Goal: Transaction & Acquisition: Purchase product/service

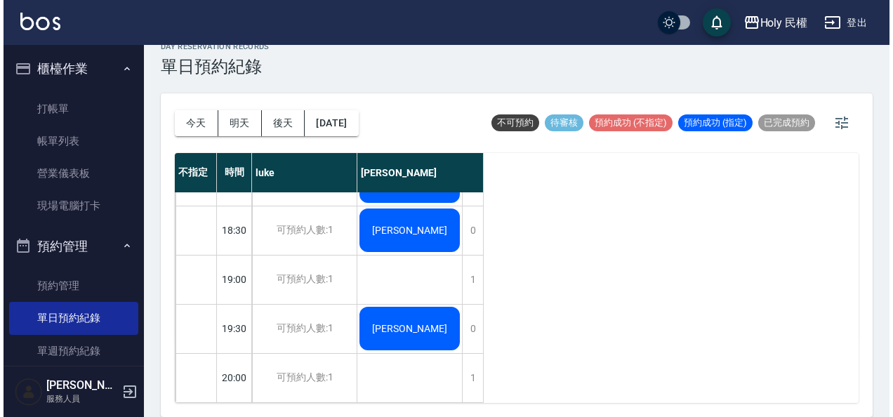
scroll to position [516, 0]
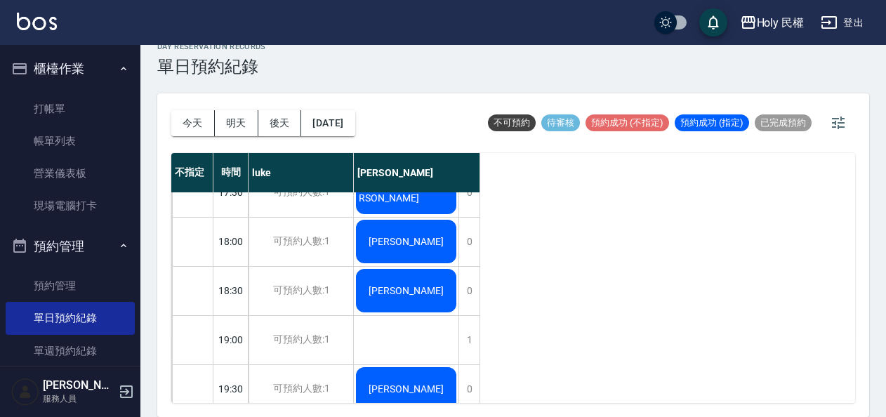
click at [426, 281] on div "[PERSON_NAME]" at bounding box center [406, 291] width 105 height 48
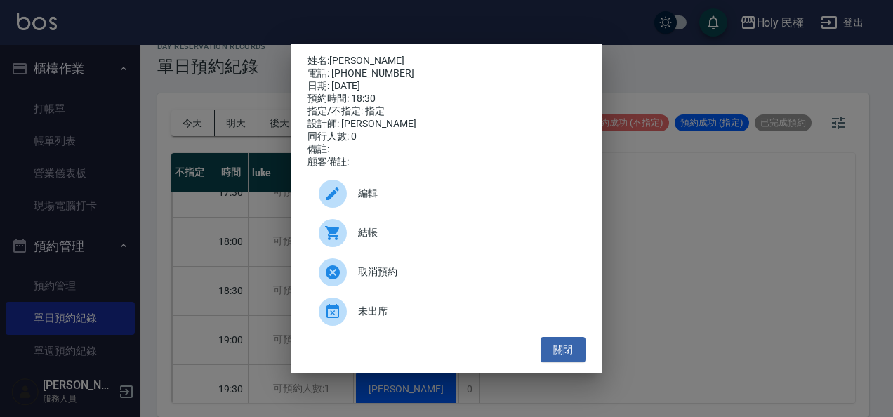
click at [386, 209] on div "編輯" at bounding box center [447, 193] width 278 height 39
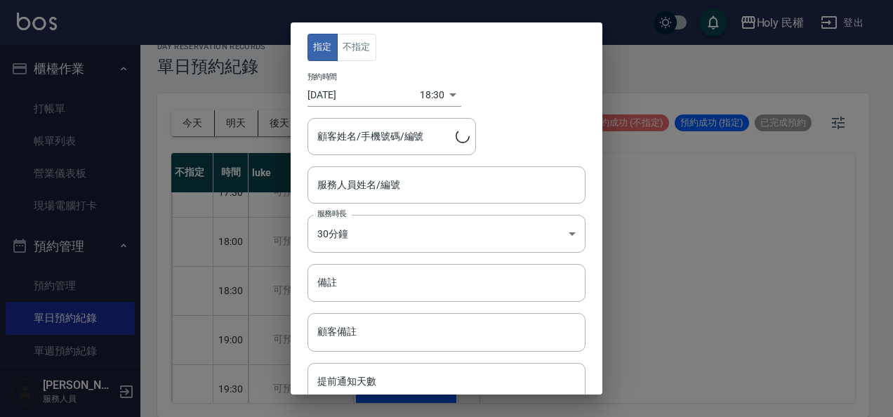
type input "Ella(無代號)"
type input "[PERSON_NAME]/0903103085/"
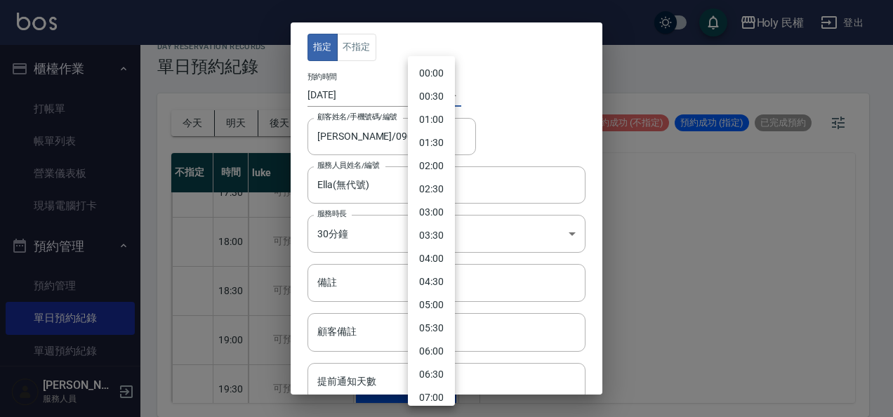
click at [433, 98] on body "Holy 民權 登出 櫃檯作業 打帳單 帳單列表 營業儀表板 現場電腦打卡 預約管理 預約管理 單日預約紀錄 單週預約紀錄 報表及分析 報表目錄 店家日報表 …" at bounding box center [446, 198] width 893 height 437
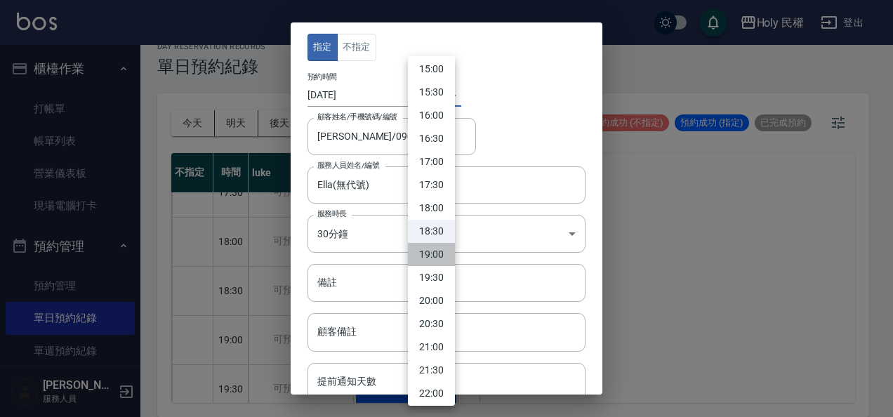
click at [440, 249] on li "19:00" at bounding box center [431, 254] width 47 height 23
type input "1758884400000"
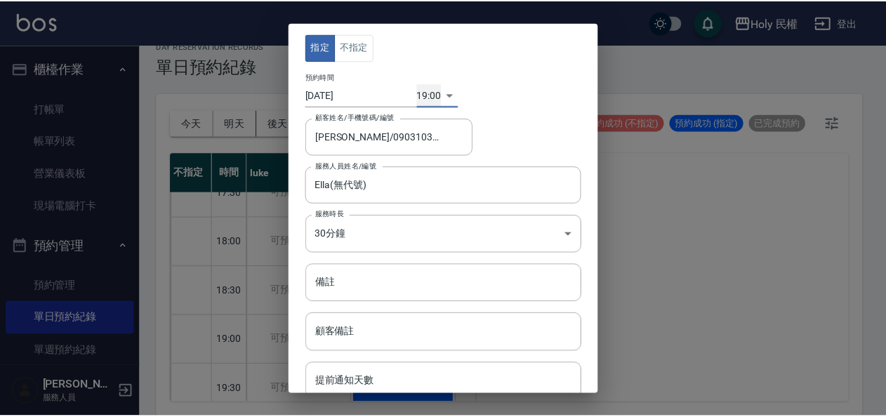
scroll to position [83, 0]
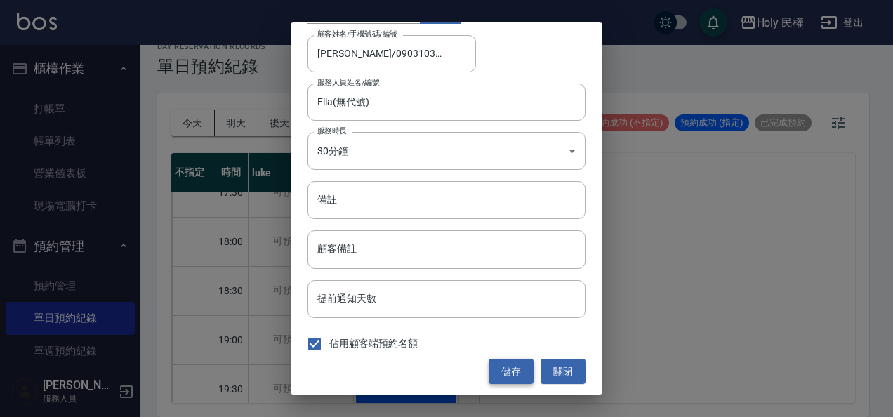
click at [515, 368] on button "儲存" at bounding box center [511, 372] width 45 height 26
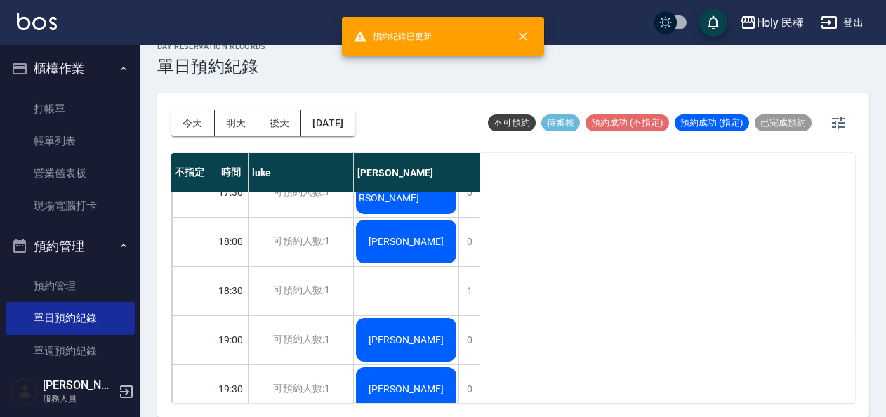
scroll to position [586, 0]
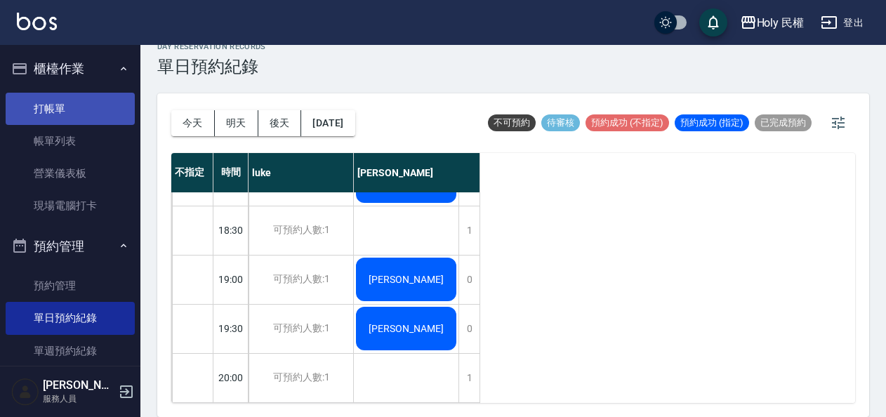
click at [77, 103] on link "打帳單" at bounding box center [70, 109] width 129 height 32
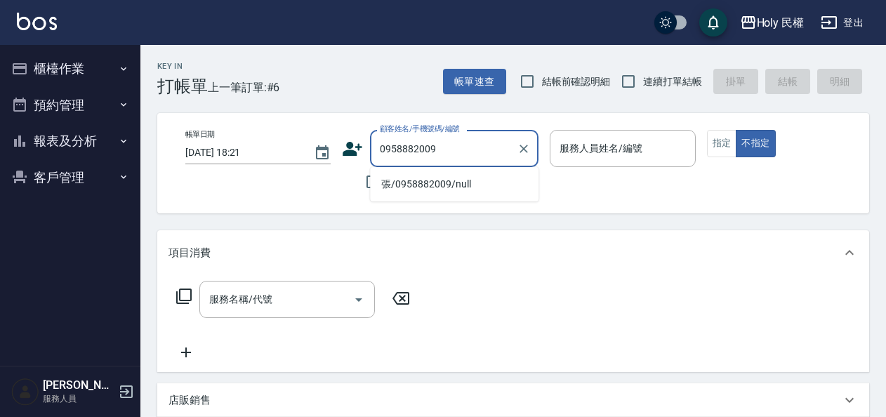
click at [461, 180] on li "張/0958882009/null" at bounding box center [454, 184] width 169 height 23
type input "張/0958882009/null"
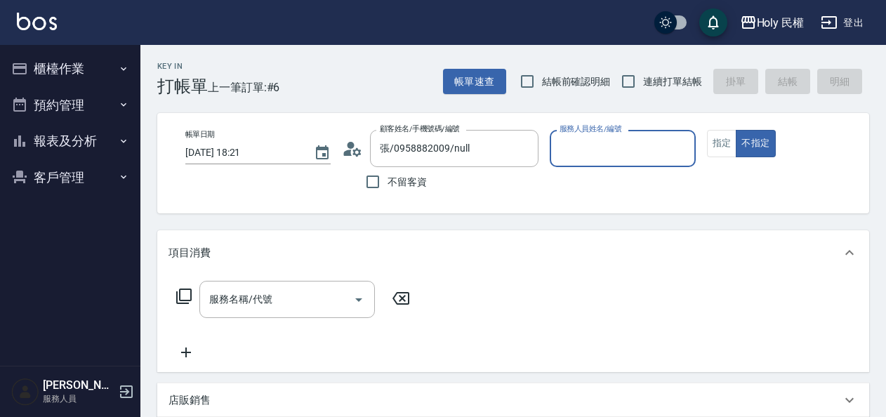
click at [589, 150] on input "服務人員姓名/編號" at bounding box center [622, 148] width 133 height 25
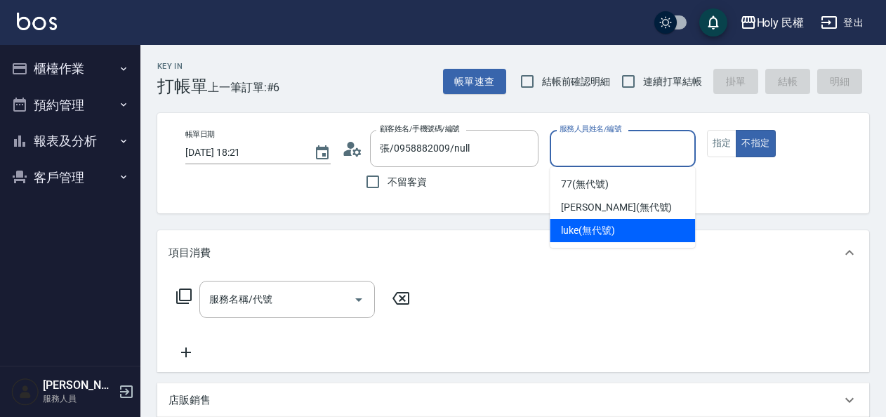
click at [598, 227] on span "luke (無代號)" at bounding box center [588, 230] width 54 height 15
type input "luke(無代號)"
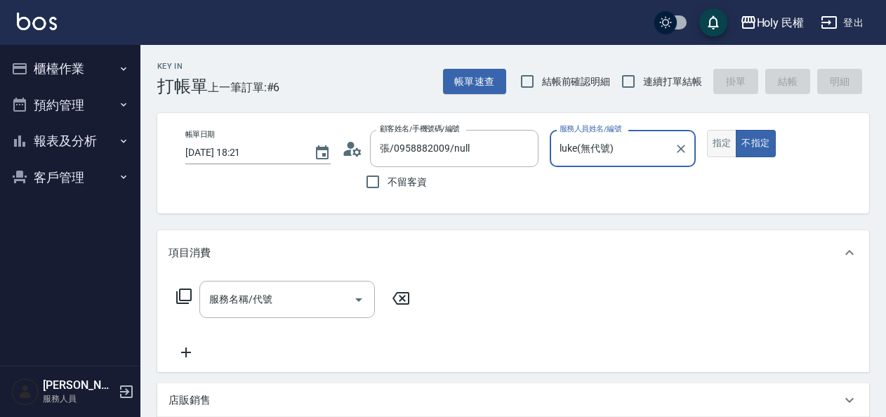
click at [724, 142] on button "指定" at bounding box center [722, 143] width 30 height 27
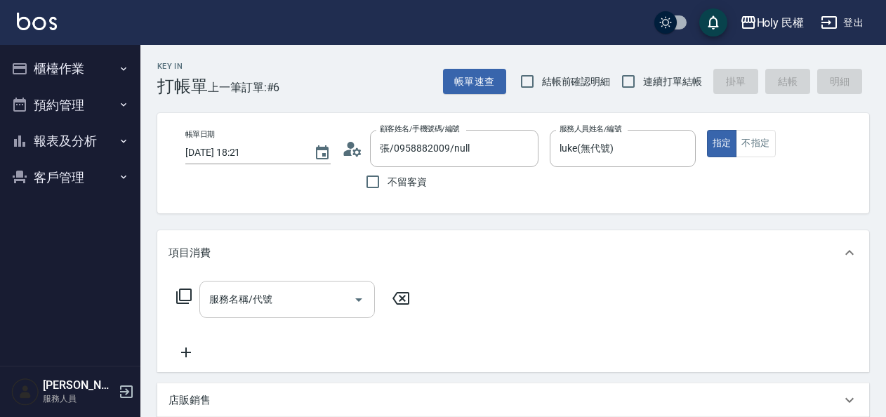
click at [240, 301] on input "服務名稱/代號" at bounding box center [277, 299] width 142 height 25
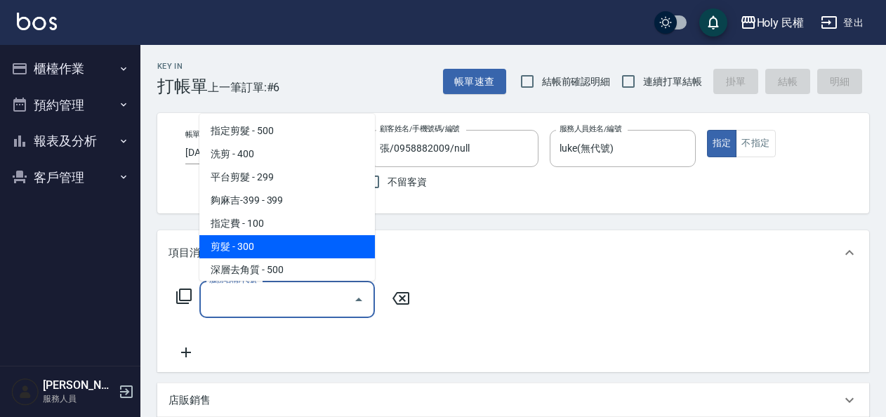
click at [240, 249] on span "剪髮 - 300" at bounding box center [287, 246] width 176 height 23
type input "剪髮(C02)"
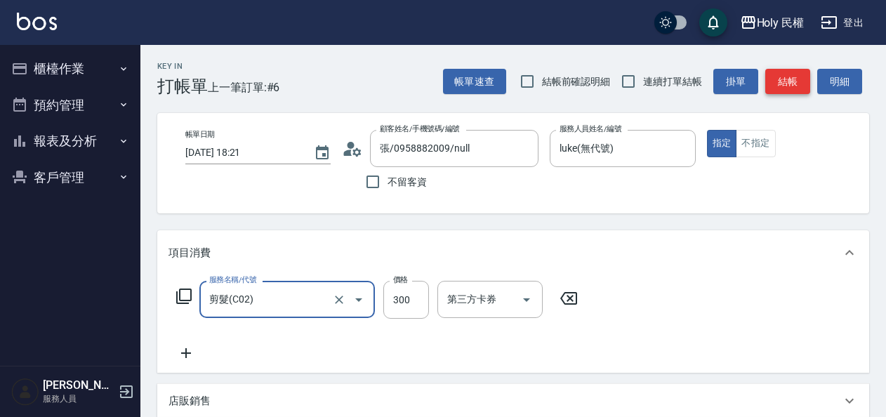
click at [789, 84] on button "結帳" at bounding box center [787, 82] width 45 height 26
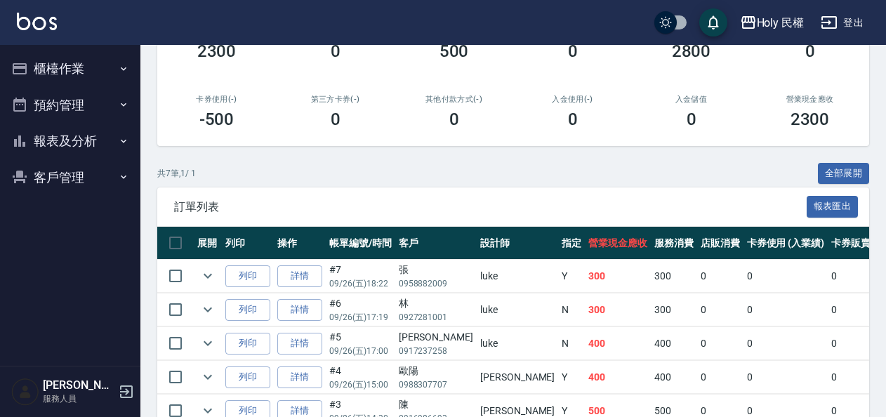
scroll to position [67, 0]
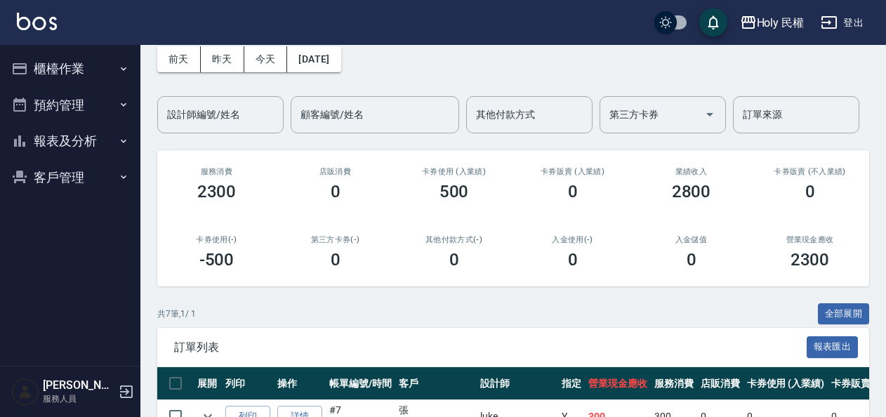
click at [80, 94] on button "預約管理" at bounding box center [70, 105] width 129 height 37
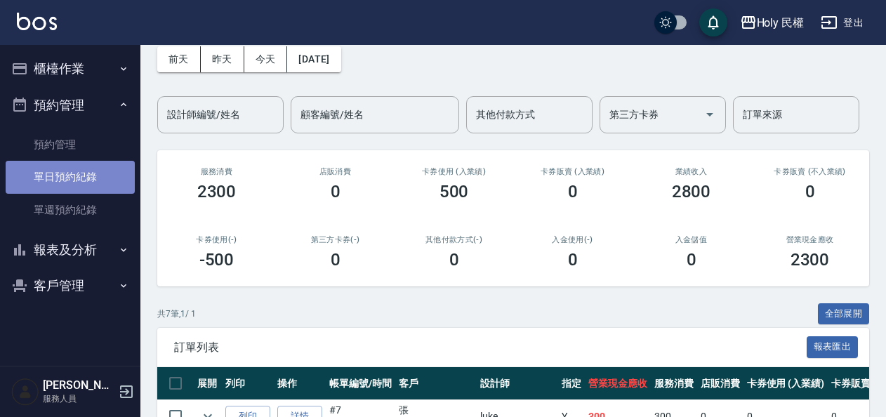
click at [93, 183] on link "單日預約紀錄" at bounding box center [70, 177] width 129 height 32
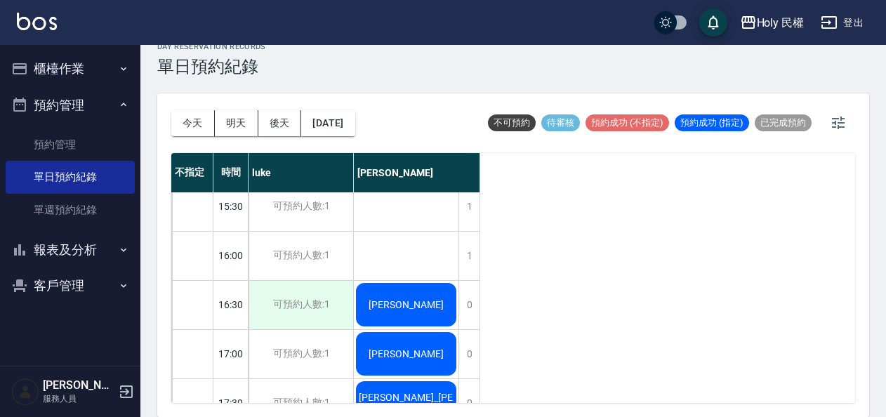
scroll to position [586, 0]
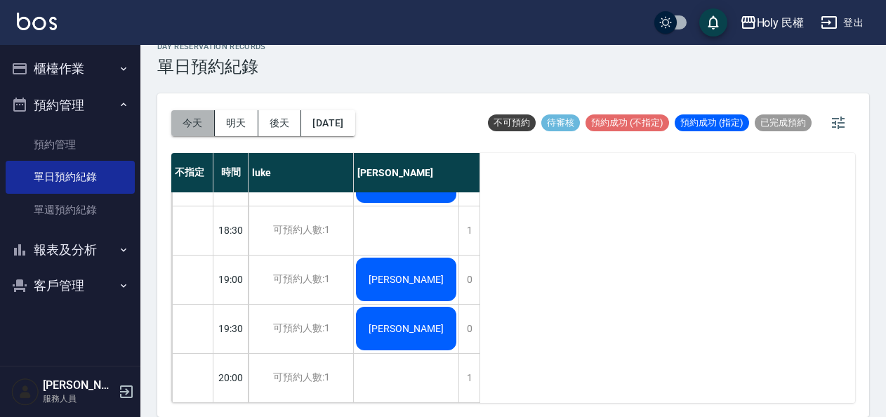
click at [191, 123] on button "今天" at bounding box center [193, 123] width 44 height 26
click at [177, 107] on div "今天 明天 後天 2025/09/26" at bounding box center [263, 123] width 184 height 60
click at [187, 121] on button "今天" at bounding box center [193, 123] width 44 height 26
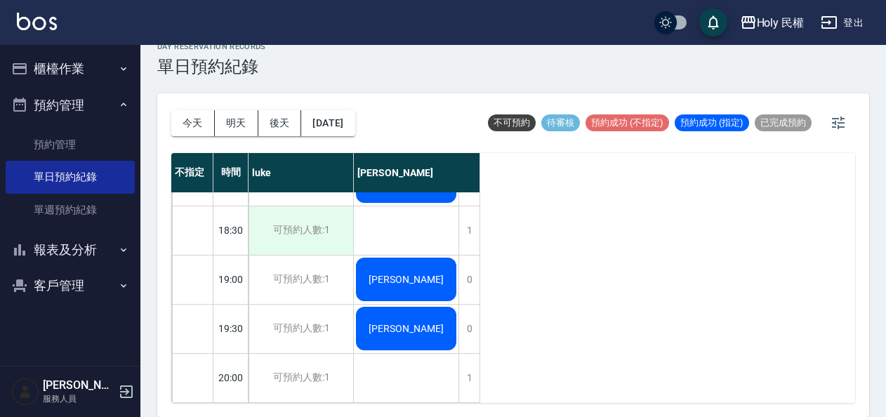
click at [288, 236] on div "可預約人數:1" at bounding box center [301, 230] width 105 height 48
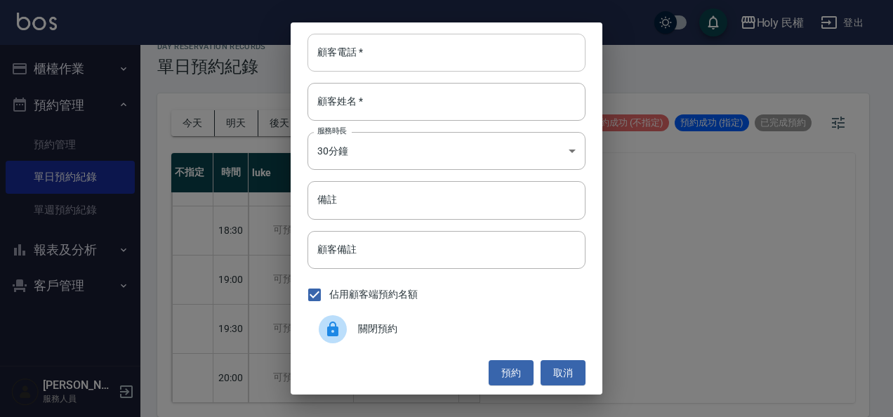
click at [448, 59] on input "顧客電話   *" at bounding box center [447, 53] width 278 height 38
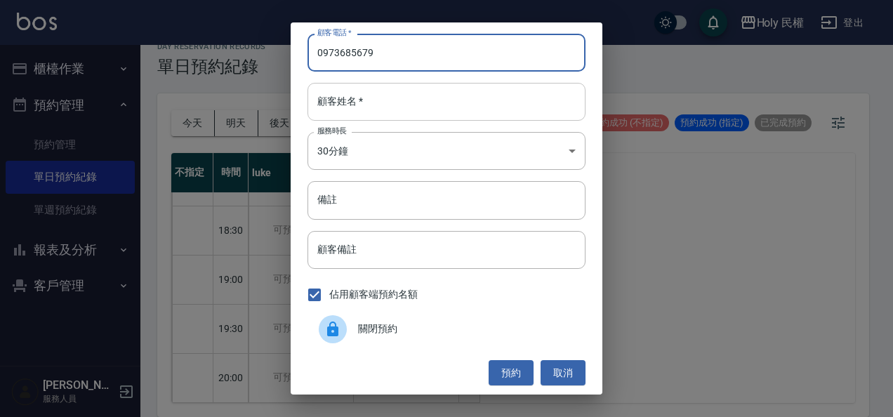
type input "0973685679"
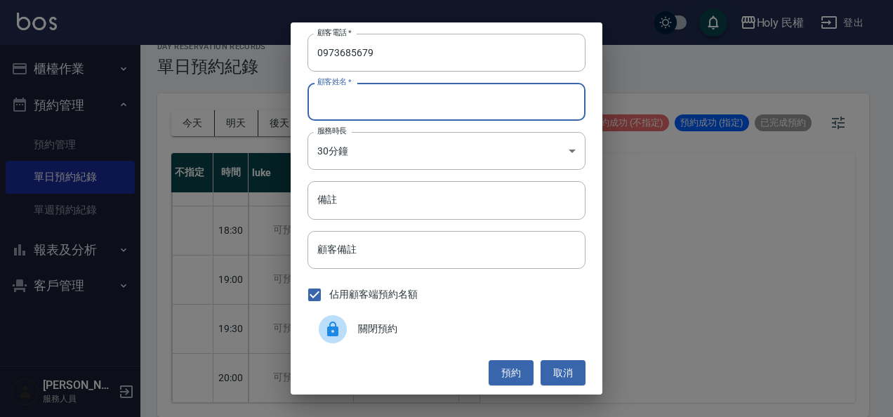
click at [444, 100] on input "顧客姓名   *" at bounding box center [447, 102] width 278 height 38
type input "[PERSON_NAME]"
click at [507, 374] on button "預約" at bounding box center [511, 373] width 45 height 26
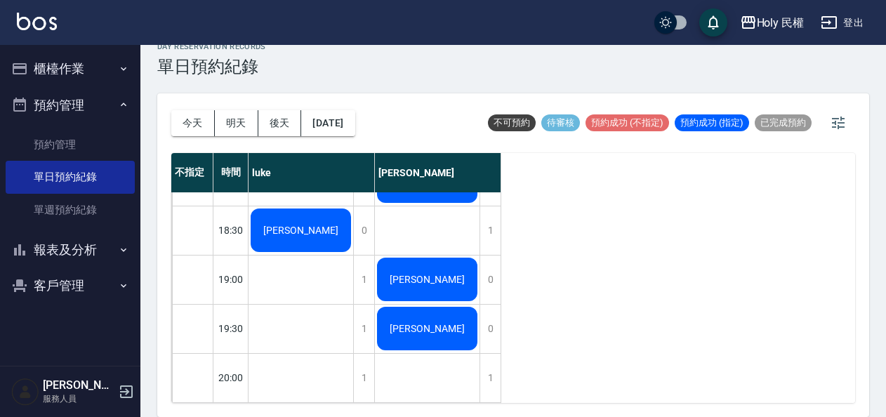
click at [638, 310] on div "不指定 時間 luke Ella 12:30 13:00 13:30 14:00 14:30 15:00 15:30 16:00 16:30 17:00 17…" at bounding box center [513, 278] width 684 height 250
click at [289, 281] on div "[PERSON_NAME]" at bounding box center [301, 9] width 105 height 787
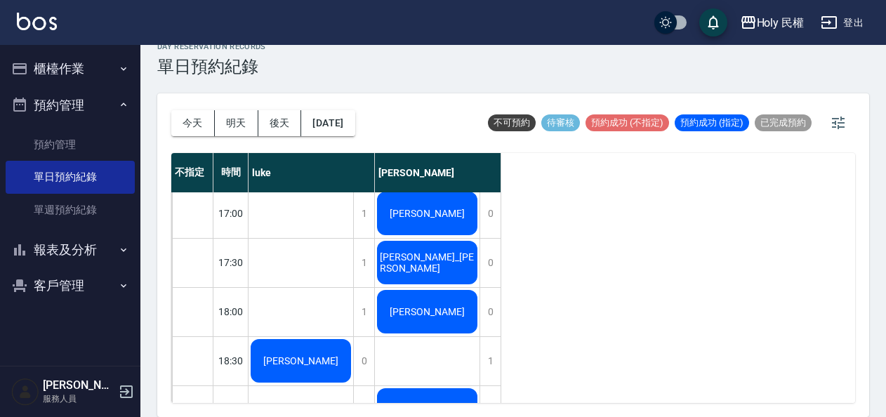
scroll to position [586, 0]
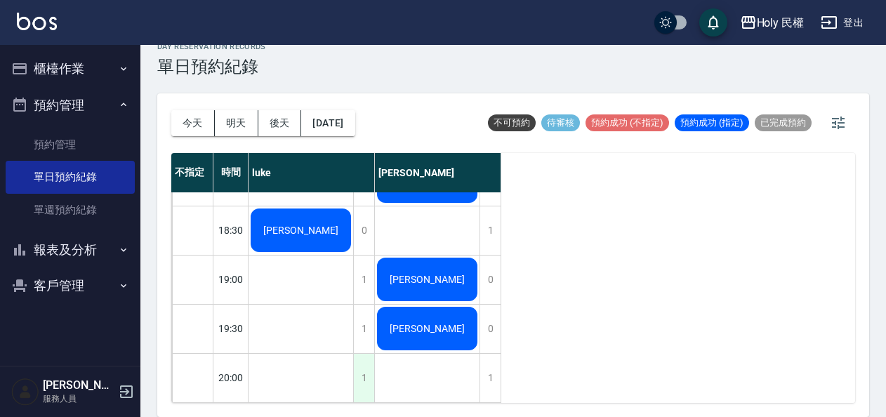
click at [362, 365] on div "1" at bounding box center [363, 378] width 21 height 48
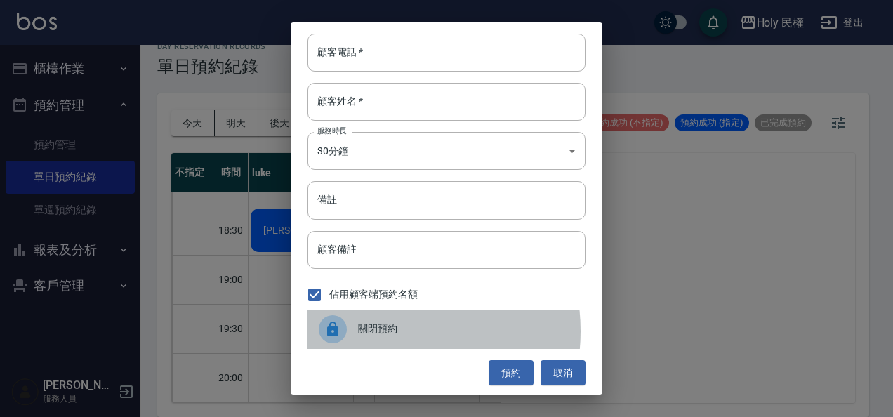
click at [376, 331] on span "關閉預約" at bounding box center [466, 329] width 216 height 15
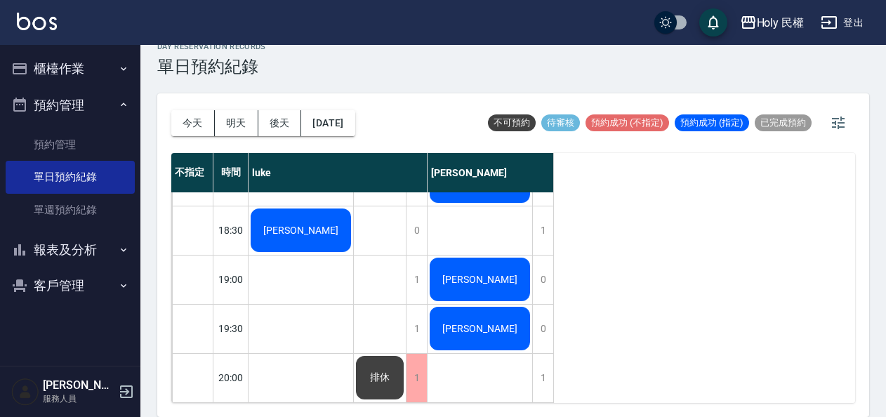
click at [299, 235] on div "[PERSON_NAME]" at bounding box center [301, 230] width 105 height 48
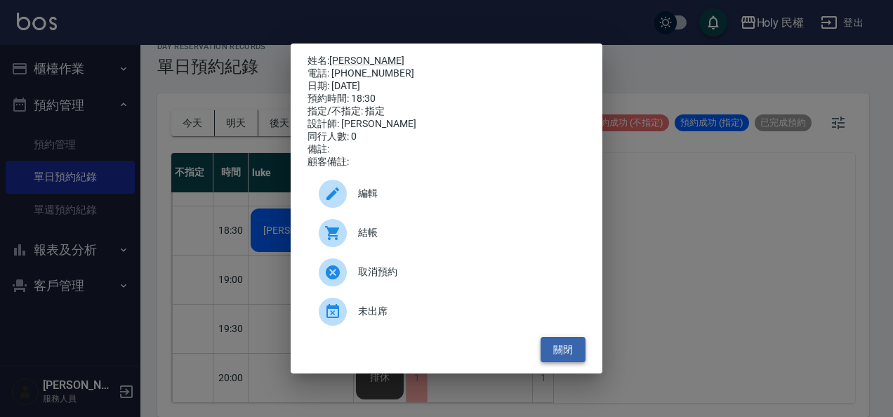
click at [573, 358] on button "關閉" at bounding box center [563, 350] width 45 height 26
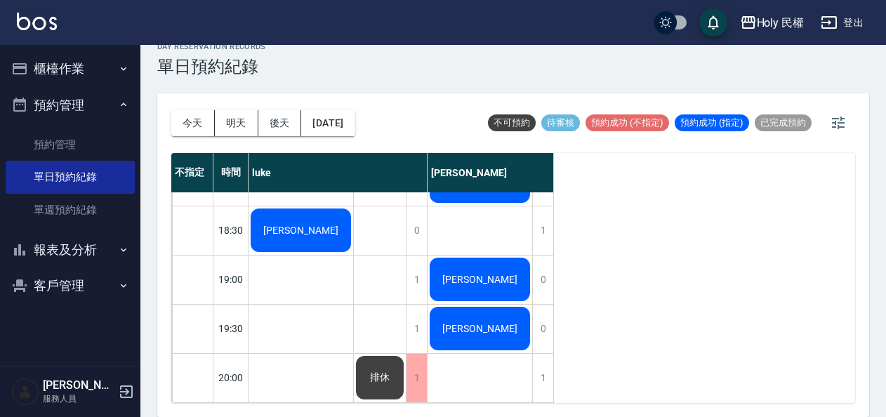
click at [338, 209] on div "[PERSON_NAME]" at bounding box center [301, 230] width 105 height 48
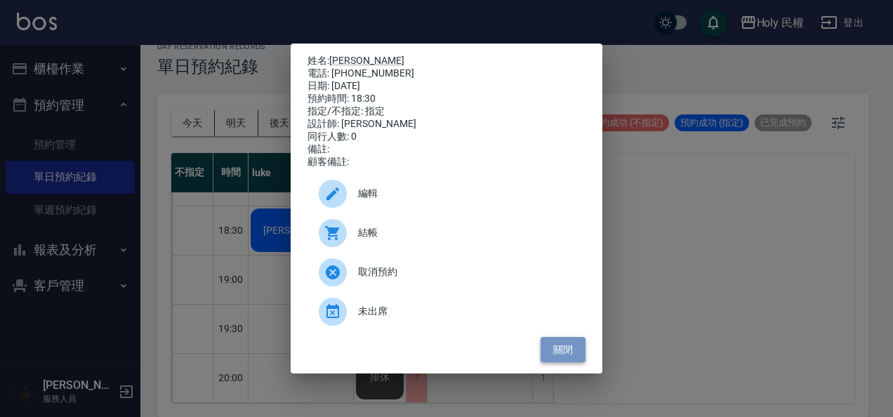
click at [564, 348] on button "關閉" at bounding box center [563, 350] width 45 height 26
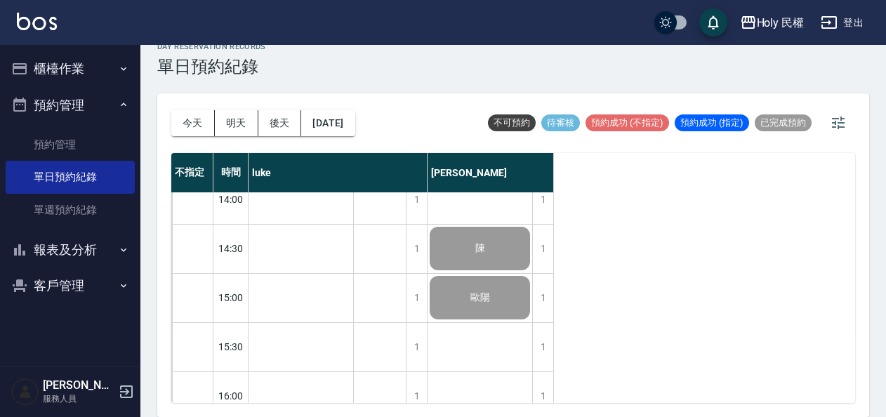
scroll to position [305, 0]
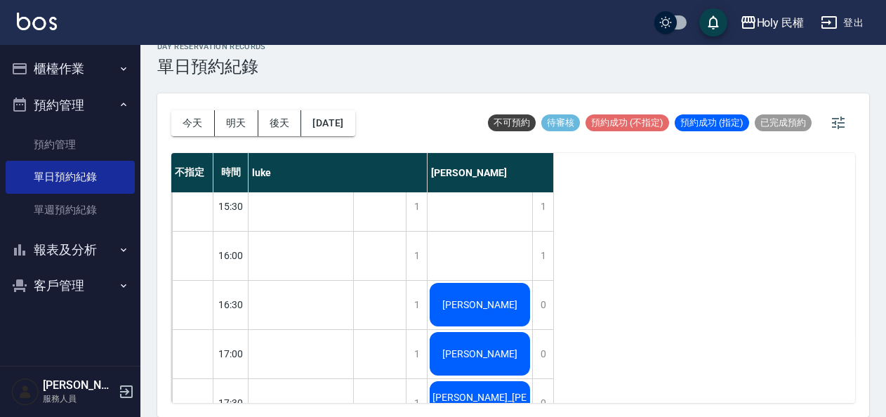
click at [448, 301] on div "[PERSON_NAME]" at bounding box center [480, 305] width 105 height 48
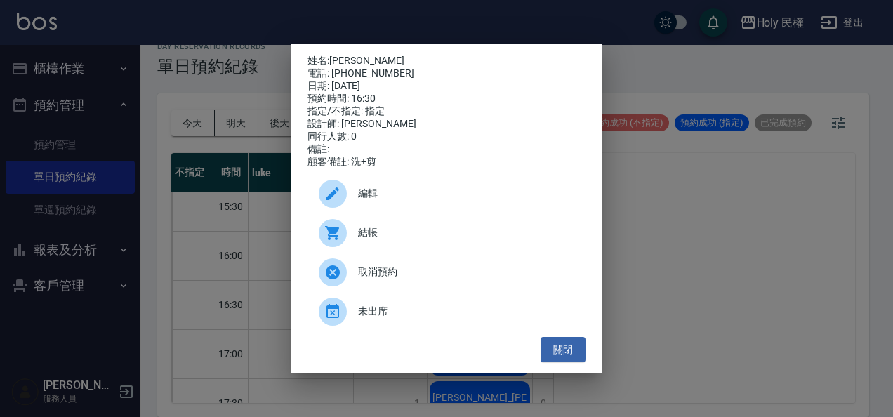
click at [423, 240] on span "結帳" at bounding box center [466, 232] width 216 height 15
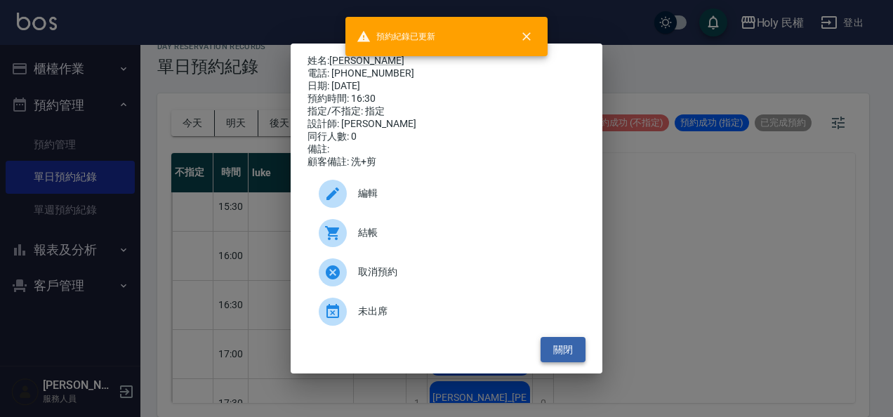
click at [558, 353] on button "關閉" at bounding box center [563, 350] width 45 height 26
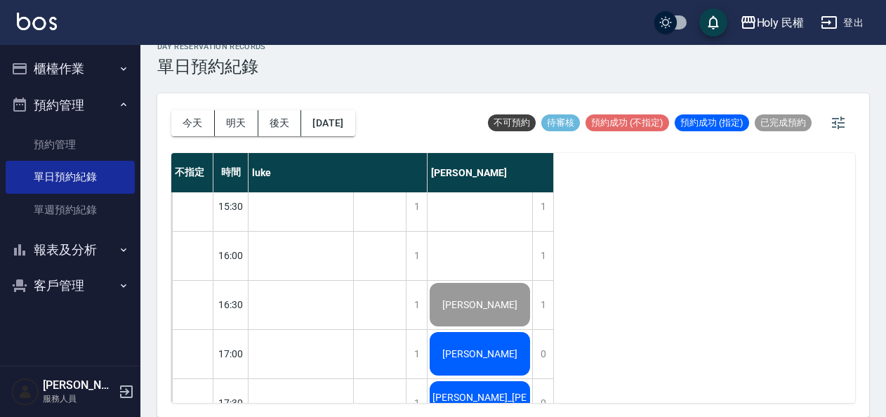
click at [515, 334] on div "[PERSON_NAME]" at bounding box center [480, 354] width 105 height 48
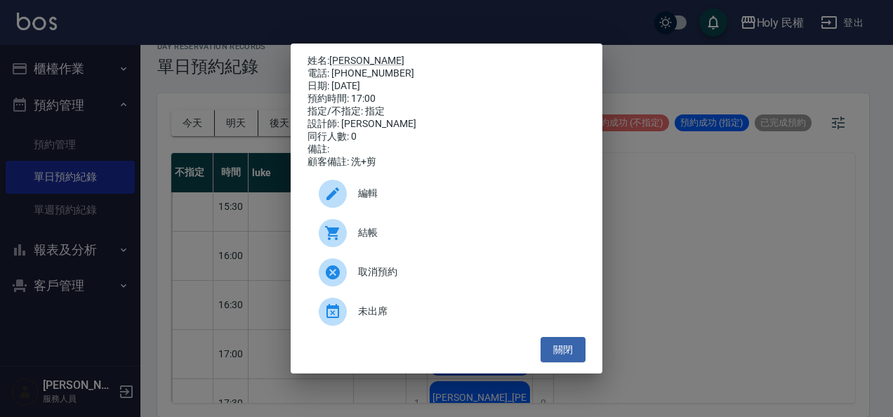
click at [438, 230] on div "結帳" at bounding box center [447, 232] width 278 height 39
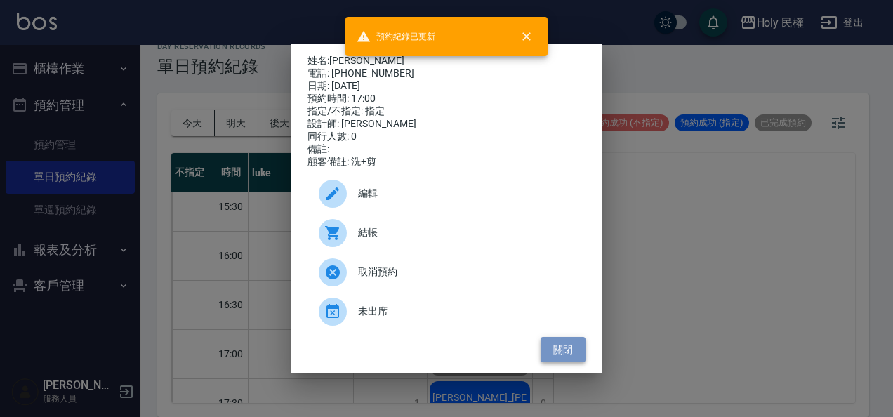
click at [559, 353] on button "關閉" at bounding box center [563, 350] width 45 height 26
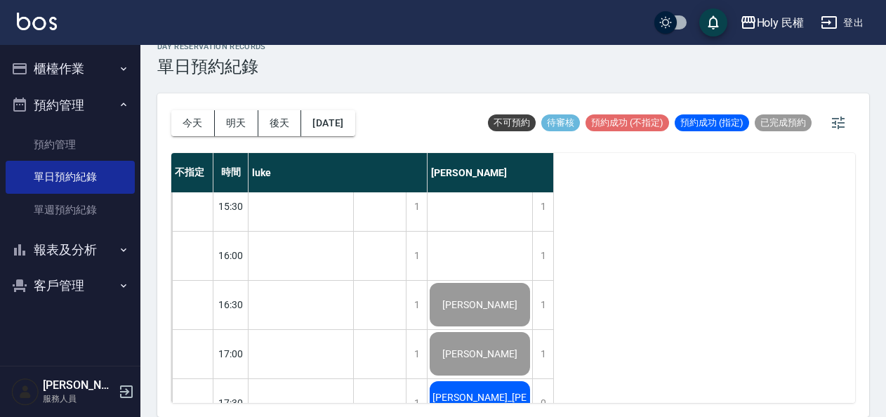
scroll to position [446, 0]
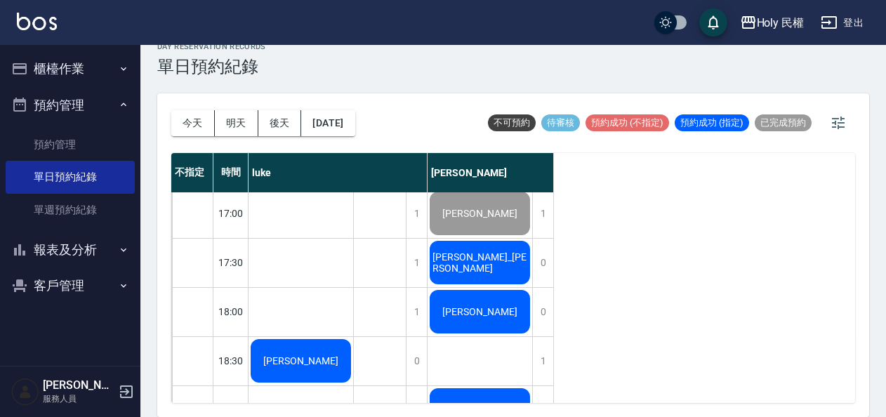
click at [498, 257] on span "[PERSON_NAME]_[PERSON_NAME]" at bounding box center [480, 262] width 100 height 22
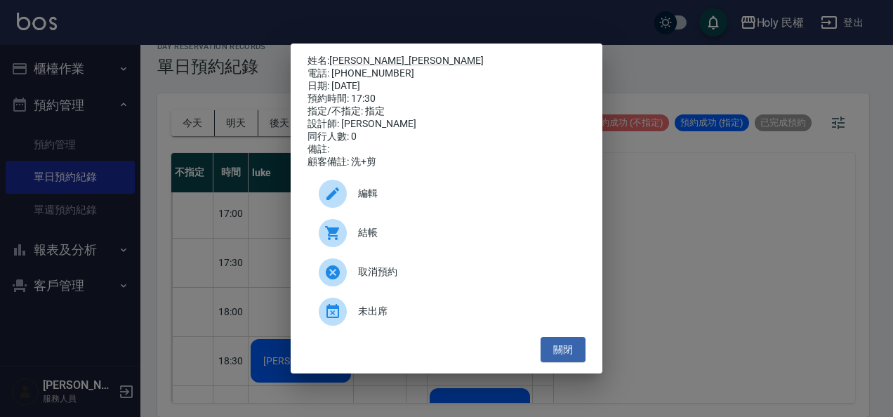
click at [465, 249] on div "結帳" at bounding box center [447, 232] width 278 height 39
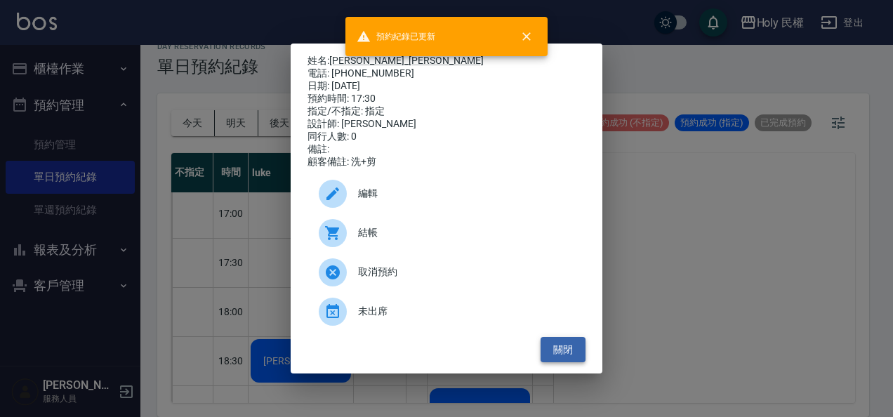
click at [566, 355] on button "關閉" at bounding box center [563, 350] width 45 height 26
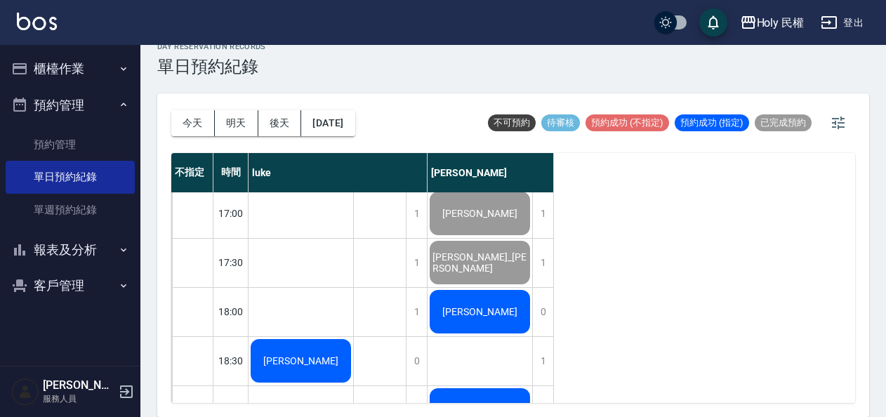
click at [508, 310] on div "[PERSON_NAME]" at bounding box center [480, 312] width 105 height 48
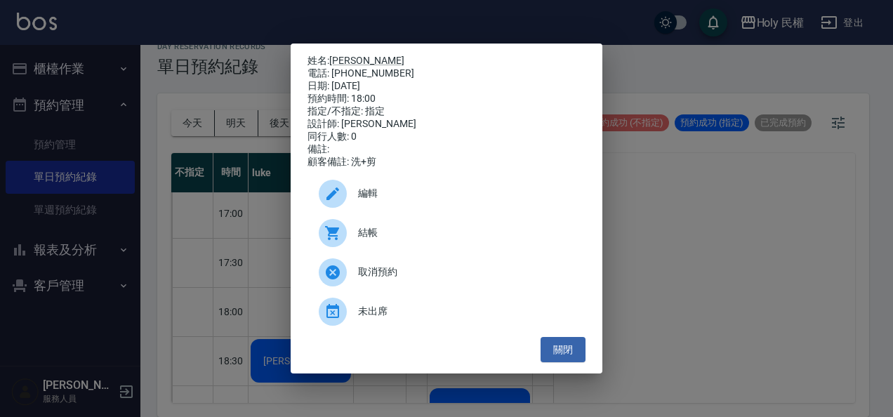
click at [402, 240] on span "結帳" at bounding box center [466, 232] width 216 height 15
click at [573, 355] on button "關閉" at bounding box center [563, 350] width 45 height 26
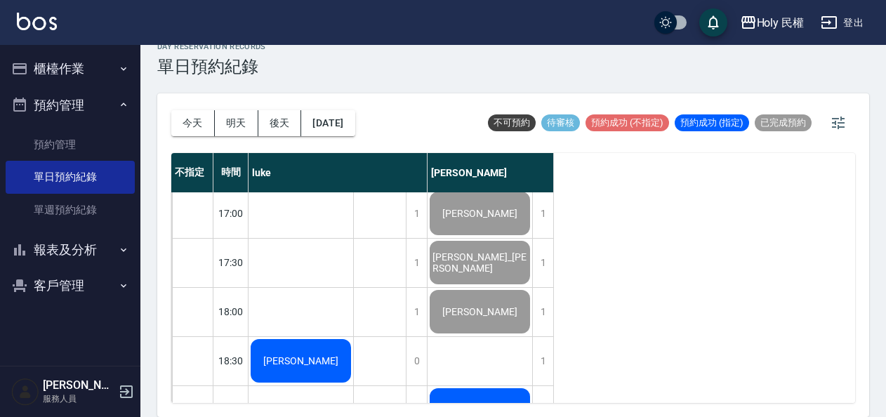
scroll to position [586, 0]
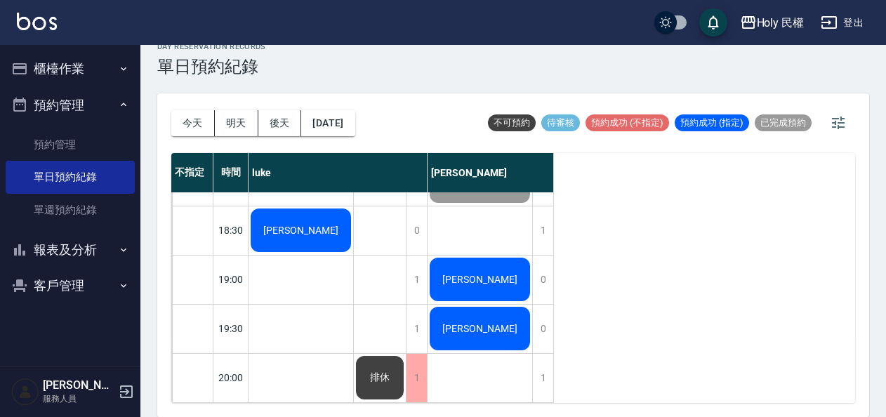
click at [479, 329] on div "[PERSON_NAME]" at bounding box center [480, 329] width 105 height 48
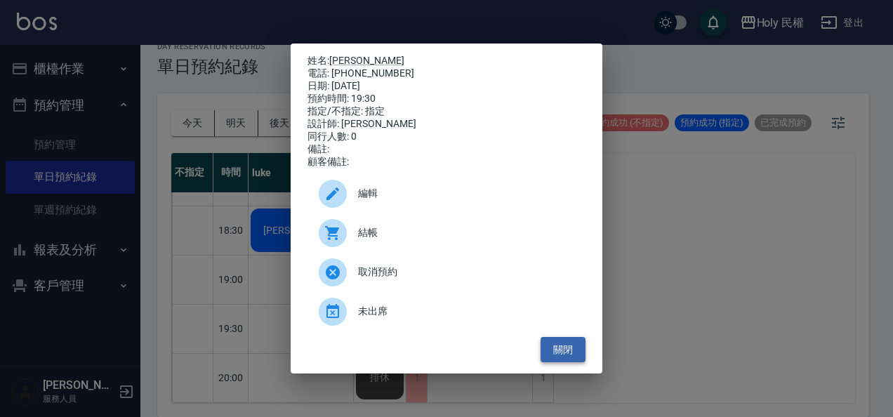
click at [558, 356] on button "關閉" at bounding box center [563, 350] width 45 height 26
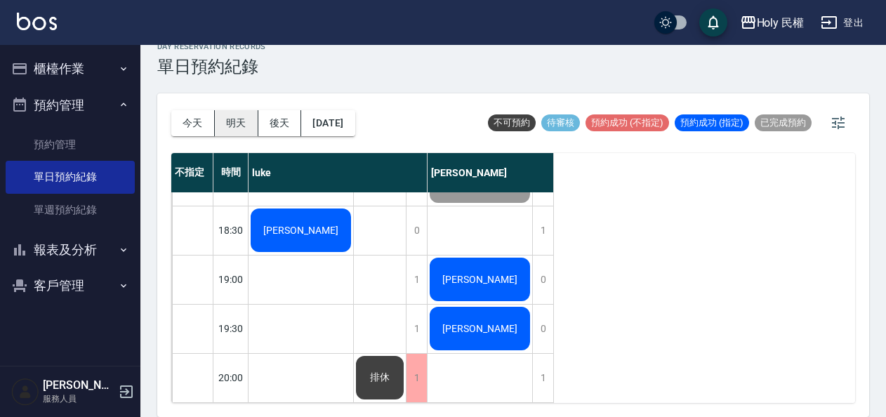
click at [240, 128] on button "明天" at bounding box center [237, 123] width 44 height 26
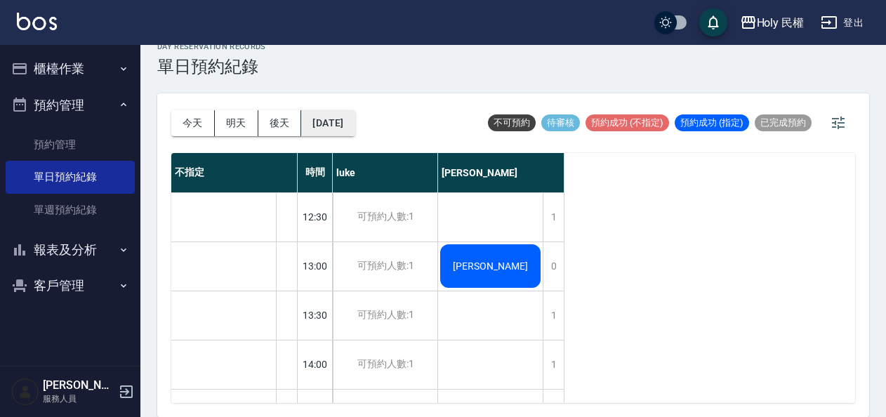
click at [351, 129] on button "2025/09/27" at bounding box center [327, 123] width 53 height 26
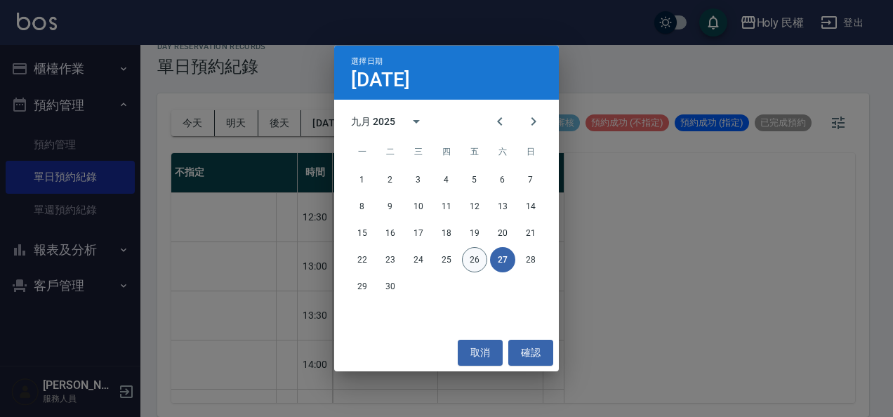
click at [469, 255] on button "26" at bounding box center [474, 259] width 25 height 25
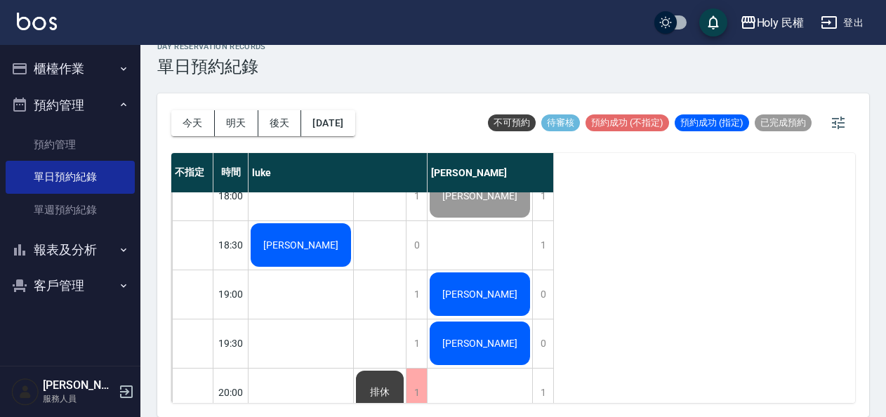
scroll to position [586, 0]
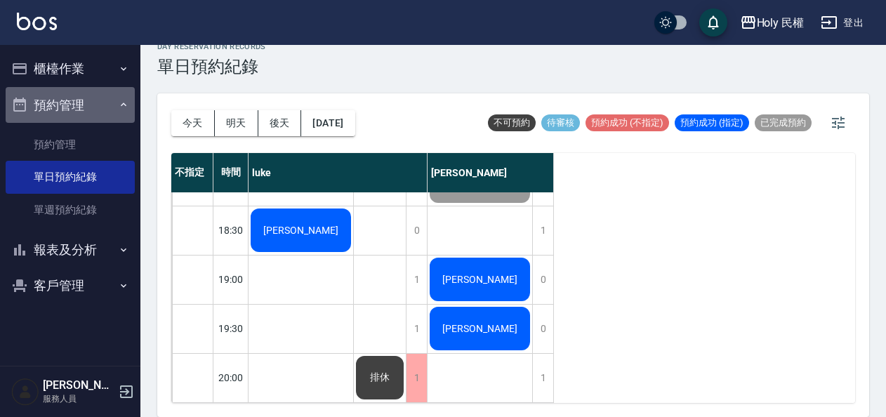
click at [79, 92] on button "預約管理" at bounding box center [70, 105] width 129 height 37
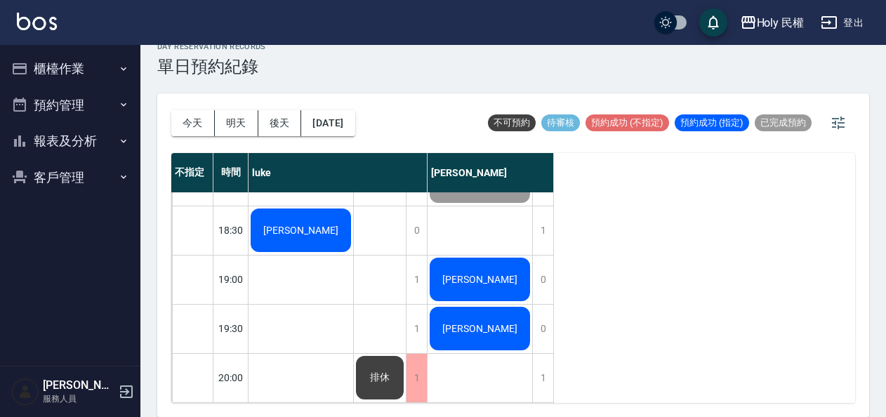
click at [80, 96] on button "預約管理" at bounding box center [70, 105] width 129 height 37
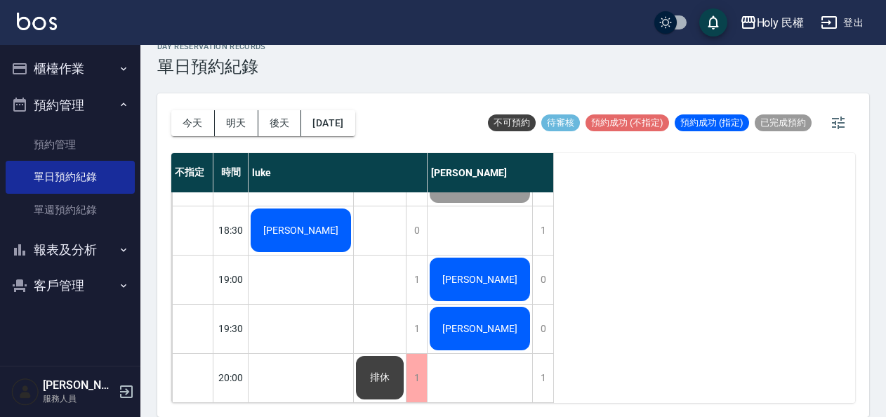
click at [80, 72] on button "櫃檯作業" at bounding box center [70, 69] width 129 height 37
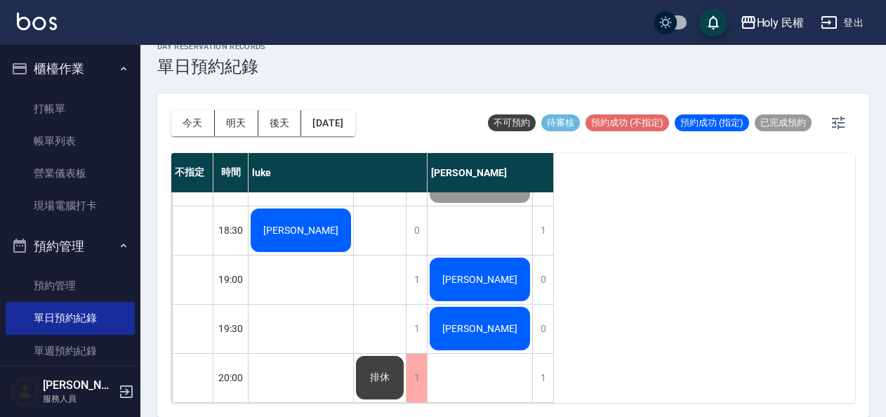
click at [87, 67] on button "櫃檯作業" at bounding box center [70, 69] width 129 height 37
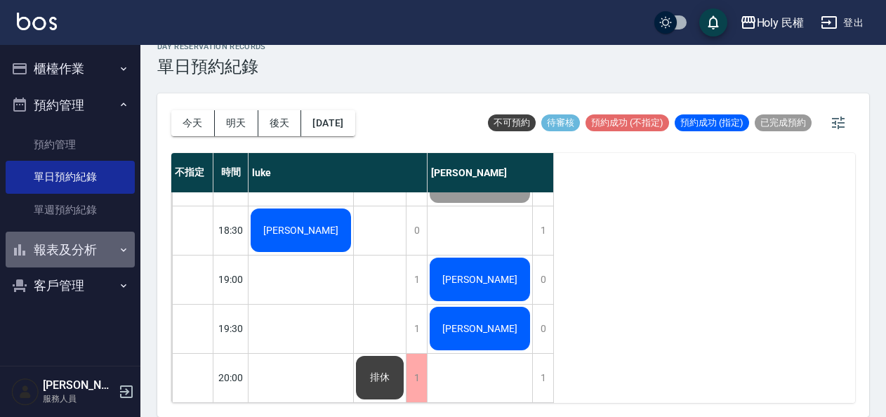
click at [76, 247] on button "報表及分析" at bounding box center [70, 250] width 129 height 37
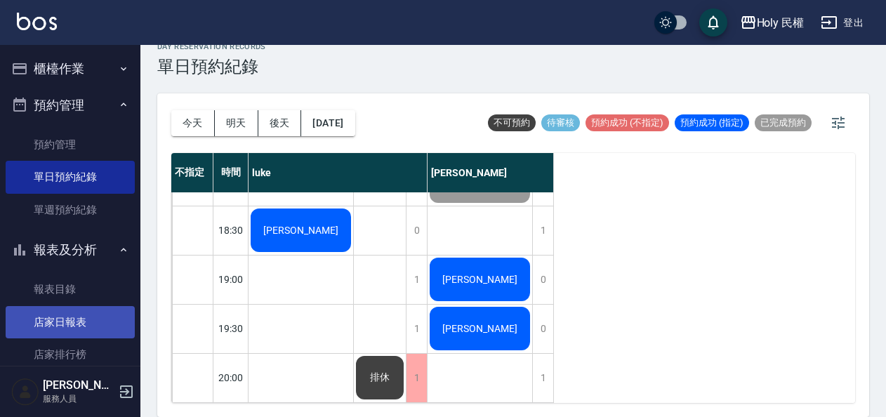
scroll to position [70, 0]
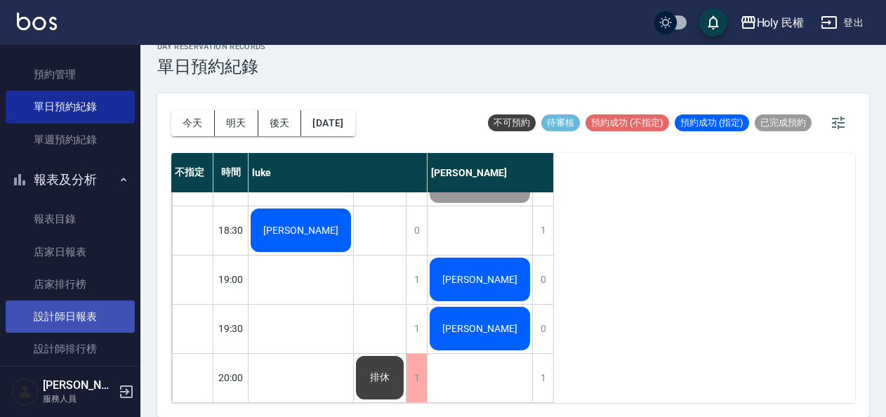
click at [93, 322] on link "設計師日報表" at bounding box center [70, 317] width 129 height 32
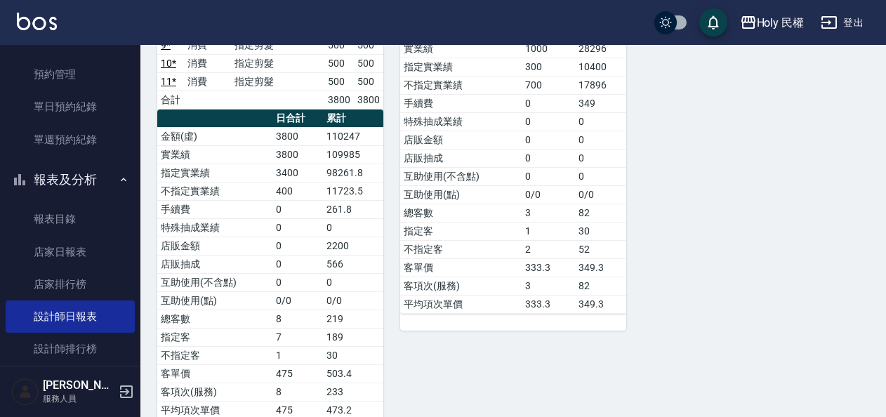
scroll to position [310, 0]
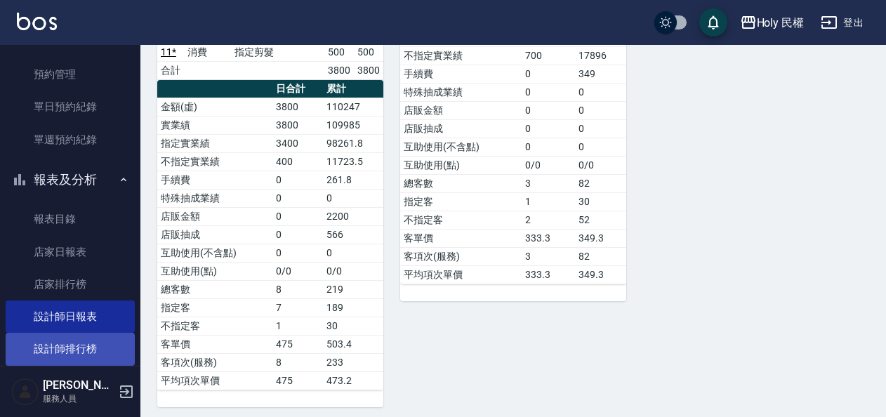
click at [80, 340] on link "設計師排行榜" at bounding box center [70, 349] width 129 height 32
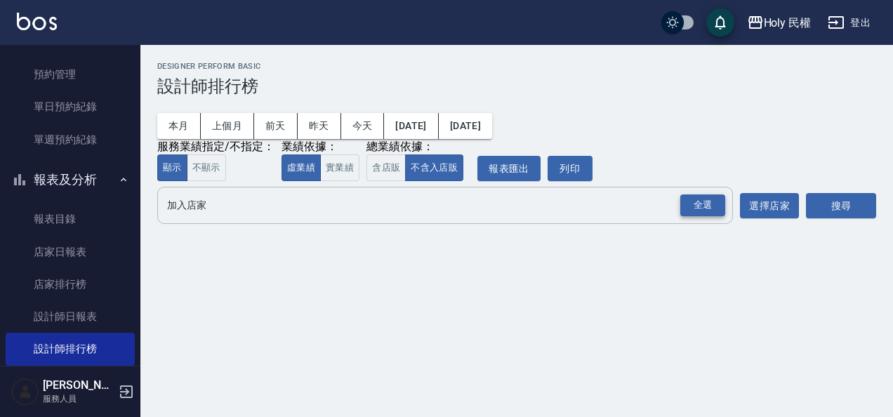
click at [706, 204] on div "全選" at bounding box center [703, 206] width 45 height 22
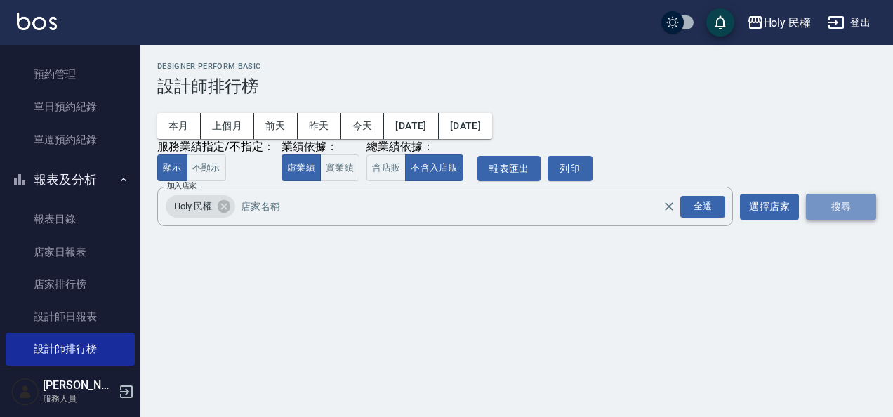
click at [840, 204] on button "搜尋" at bounding box center [841, 207] width 70 height 26
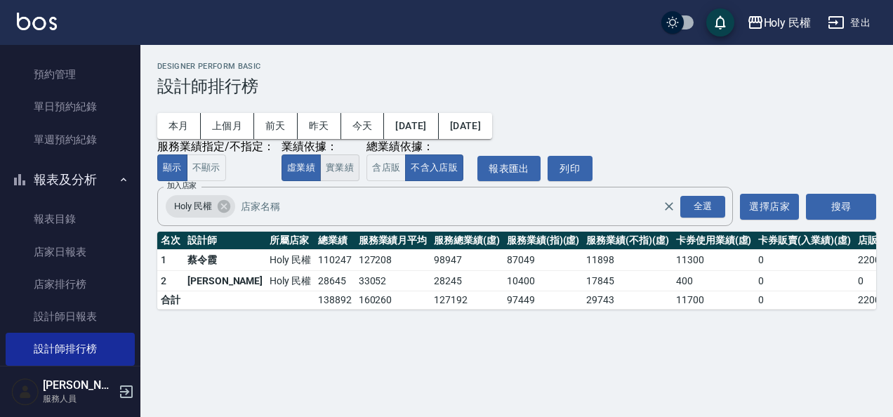
click at [327, 167] on button "實業績" at bounding box center [339, 168] width 39 height 27
click at [288, 172] on button "虛業績" at bounding box center [301, 168] width 39 height 27
click at [53, 174] on button "報表及分析" at bounding box center [70, 180] width 129 height 37
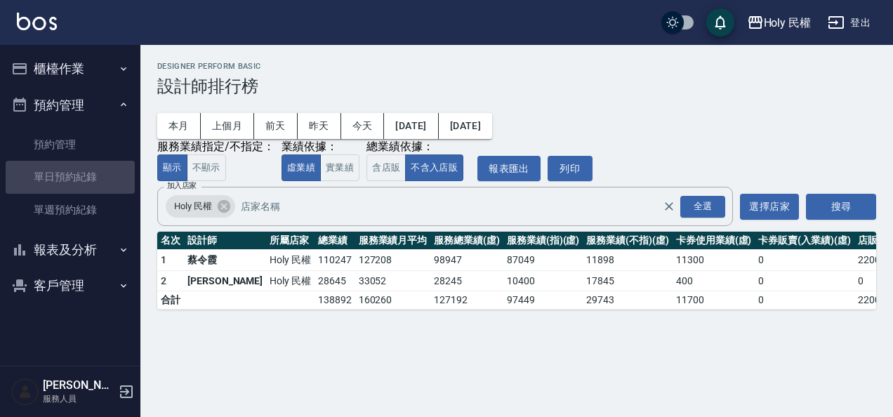
click at [53, 174] on link "單日預約紀錄" at bounding box center [70, 177] width 129 height 32
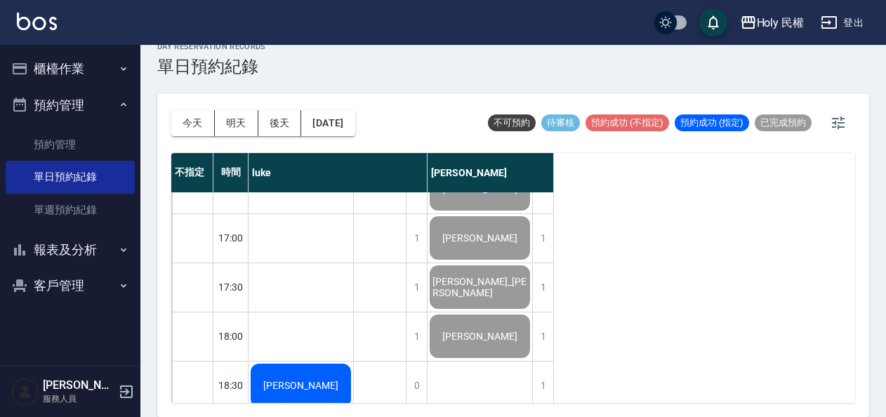
scroll to position [562, 0]
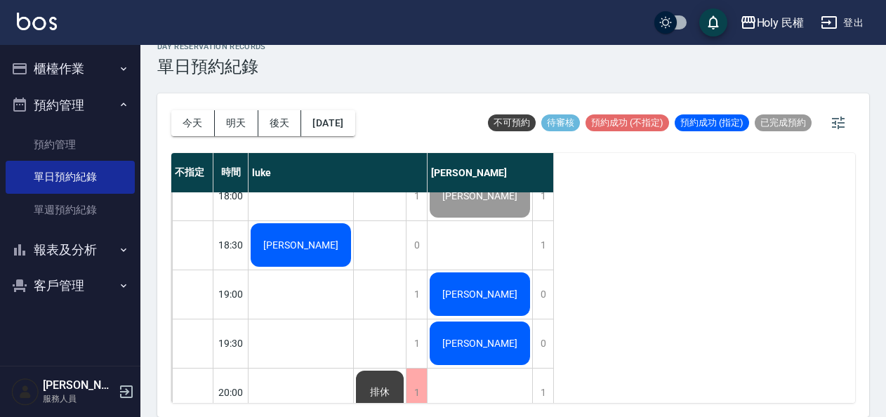
click at [476, 294] on span "[PERSON_NAME]" at bounding box center [480, 294] width 81 height 11
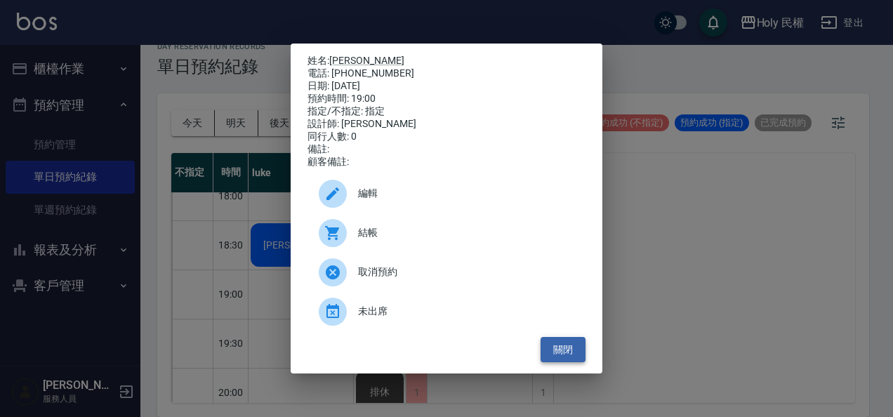
click at [553, 351] on button "關閉" at bounding box center [563, 350] width 45 height 26
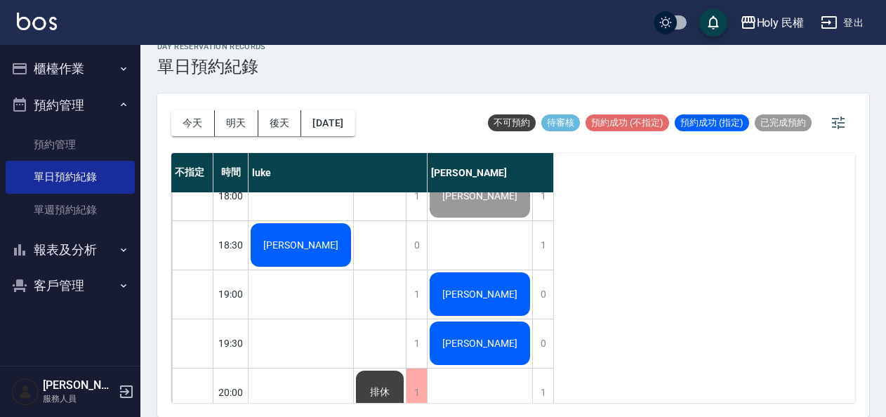
click at [301, 240] on span "[PERSON_NAME]" at bounding box center [301, 244] width 81 height 11
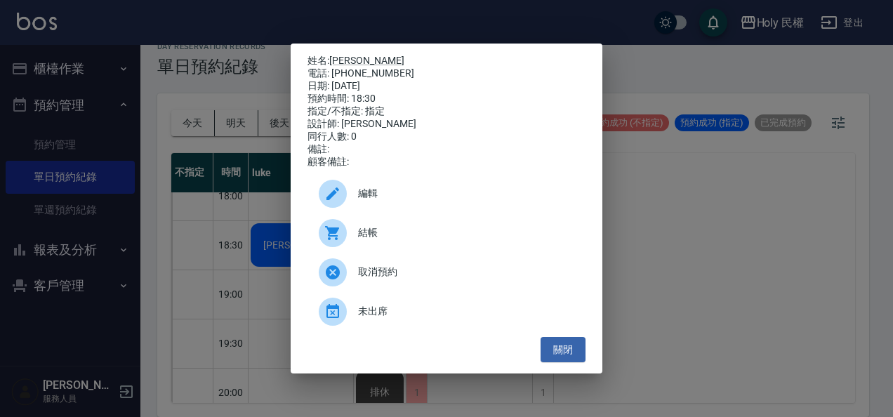
click at [426, 235] on span "結帳" at bounding box center [466, 232] width 216 height 15
click at [568, 348] on button "關閉" at bounding box center [563, 350] width 45 height 26
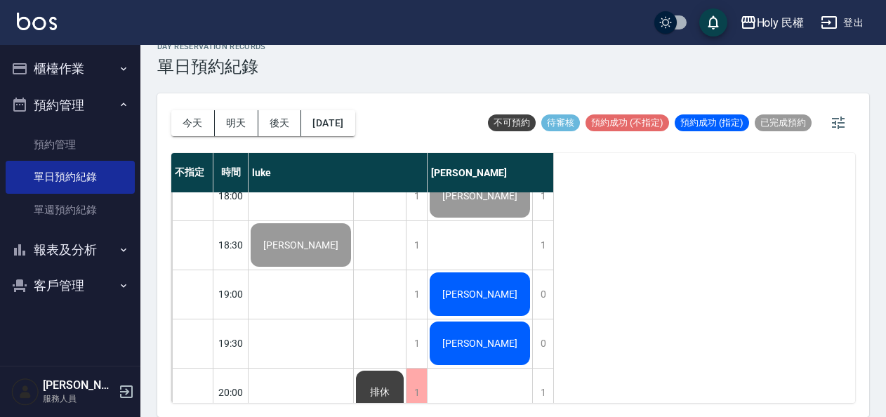
scroll to position [586, 0]
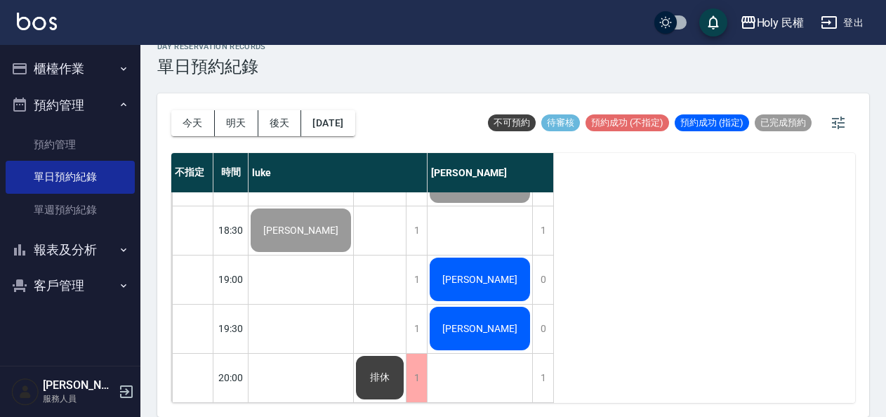
drag, startPoint x: 518, startPoint y: 320, endPoint x: 801, endPoint y: 266, distance: 288.0
click at [801, 266] on div "不指定 時間 luke Ella 12:30 13:00 13:30 14:00 14:30 15:00 15:30 16:00 16:30 17:00 17…" at bounding box center [513, 278] width 684 height 250
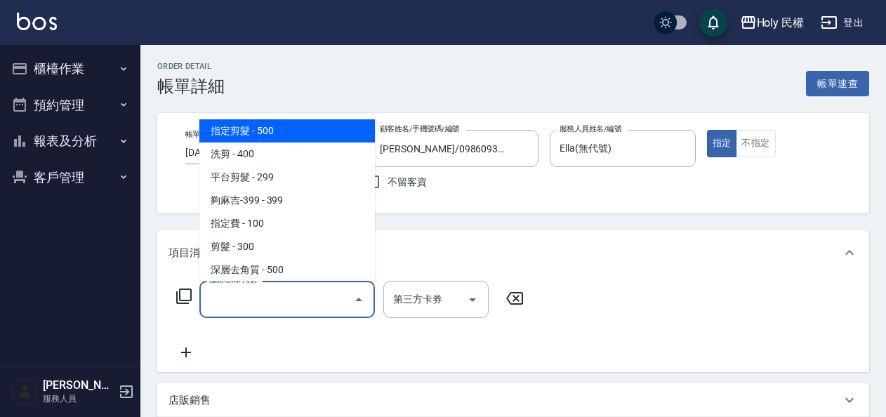
click at [312, 292] on input "服務名稱/代號" at bounding box center [277, 299] width 142 height 25
click at [298, 136] on span "指定剪髮 - 500" at bounding box center [287, 130] width 176 height 23
type input "指定剪髮(1)"
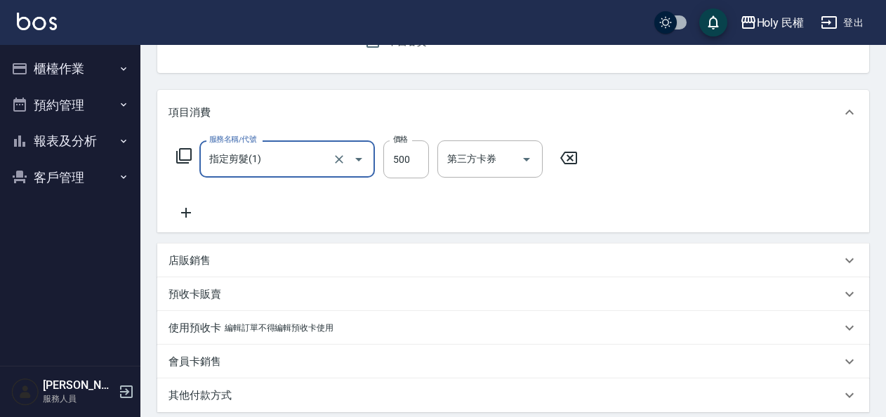
scroll to position [351, 0]
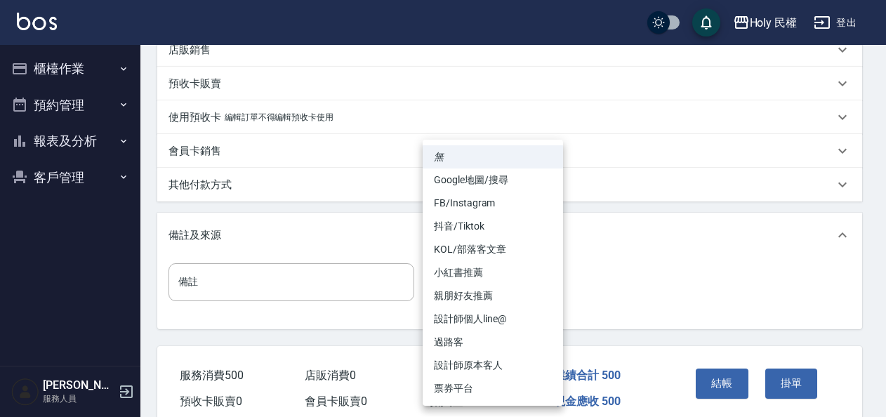
click at [496, 291] on body "Holy 民權 登出 櫃檯作業 打帳單 帳單列表 營業儀表板 現場電腦打卡 預約管理 預約管理 單日預約紀錄 單週預約紀錄 報表及分析 報表目錄 店家日報表 …" at bounding box center [443, 62] width 886 height 826
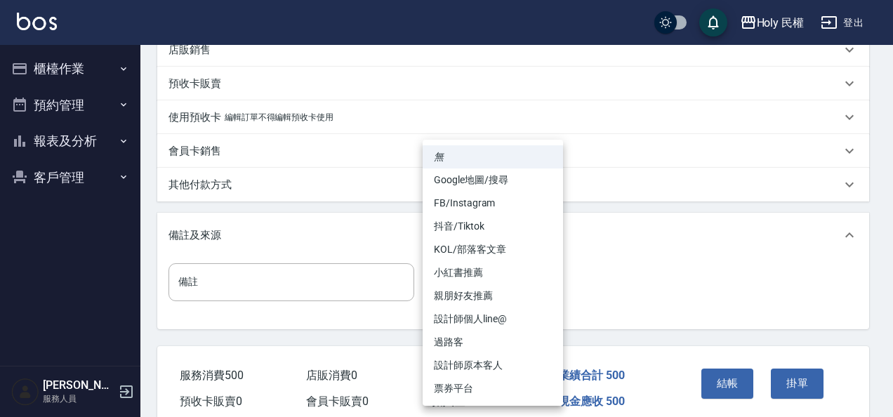
click at [500, 360] on li "設計師原本客人" at bounding box center [493, 365] width 140 height 23
type input "設計師原本客人"
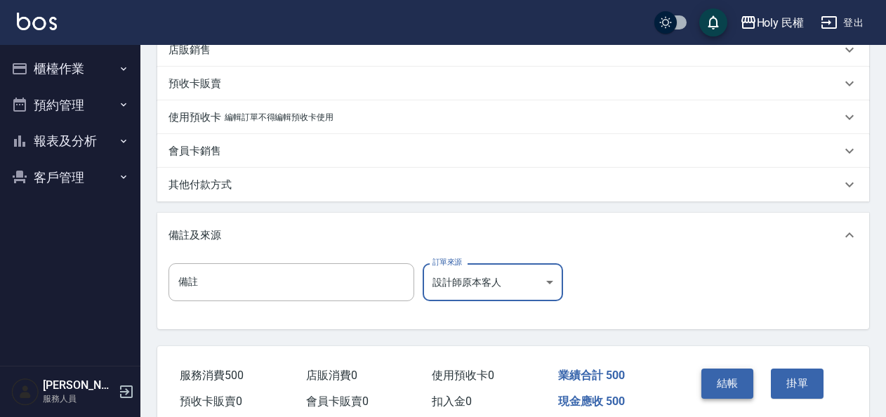
click at [709, 384] on button "結帳" at bounding box center [728, 383] width 53 height 29
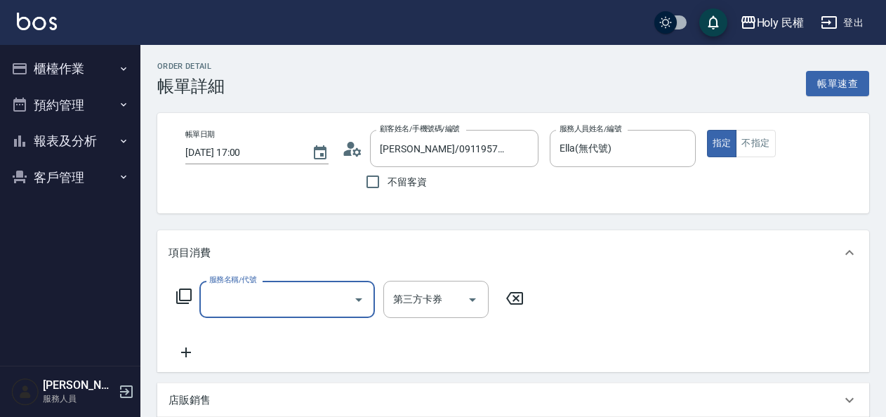
click at [293, 296] on input "服務名稱/代號" at bounding box center [277, 299] width 142 height 25
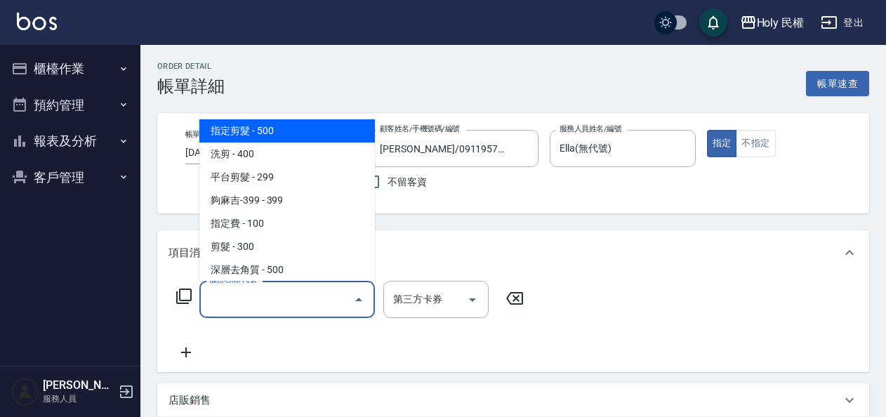
click at [270, 137] on span "指定剪髮 - 500" at bounding box center [287, 130] width 176 height 23
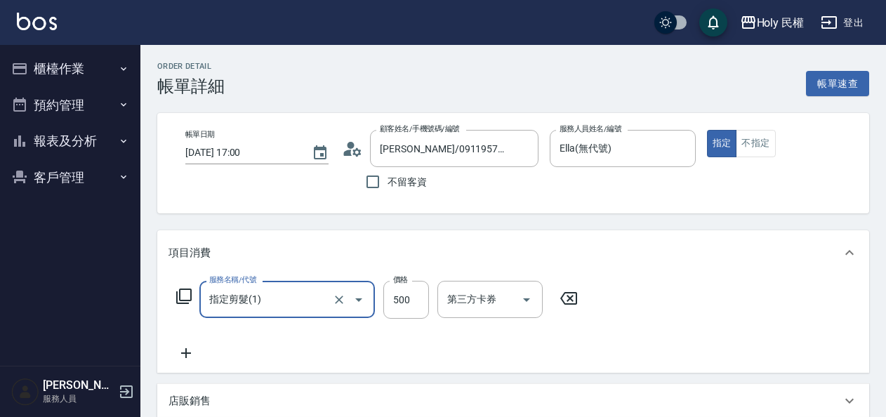
type input "指定剪髮(1)"
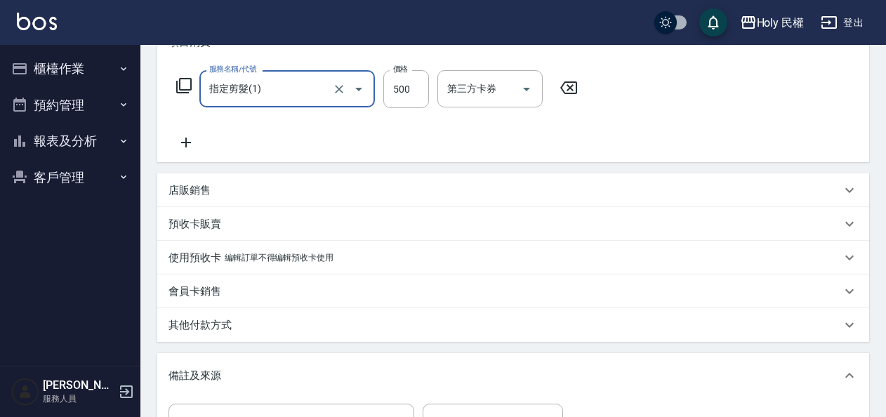
scroll to position [414, 0]
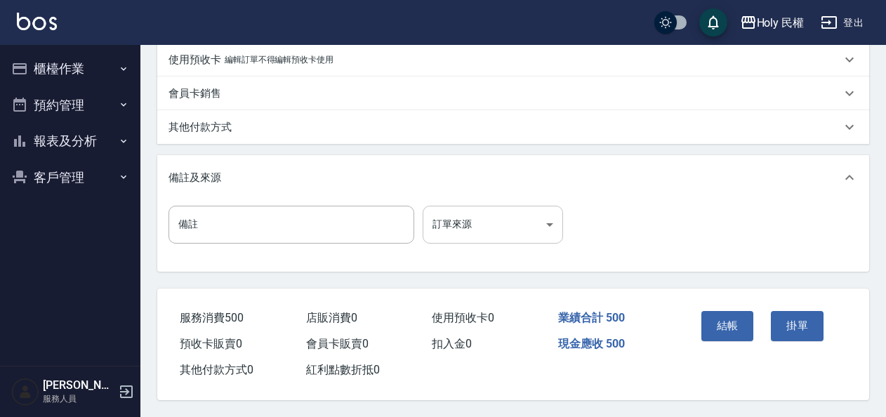
click at [496, 223] on body "Holy 民權 登出 櫃檯作業 打帳單 帳單列表 營業儀表板 現場電腦打卡 預約管理 預約管理 單日預約紀錄 單週預約紀錄 報表及分析 報表目錄 店家日報表 …" at bounding box center [443, 4] width 886 height 826
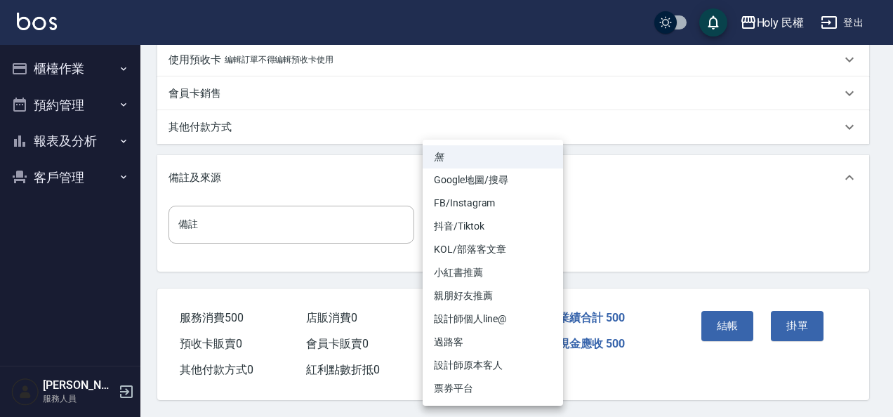
click at [497, 184] on li "Google地圖/搜尋" at bounding box center [493, 180] width 140 height 23
type input "Google地圖/搜尋"
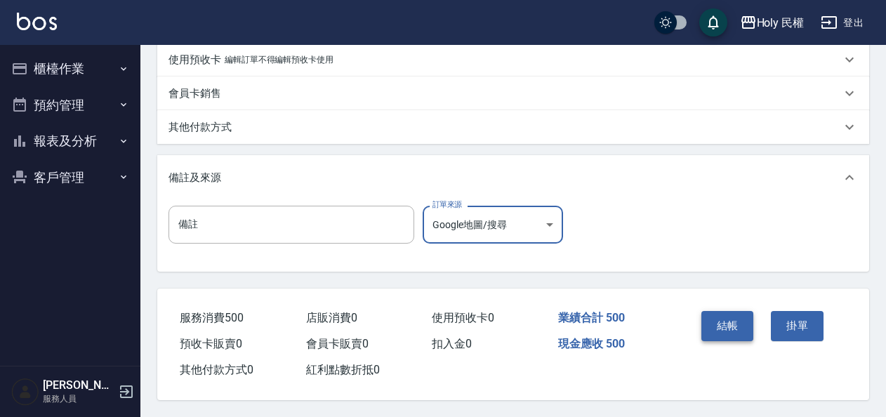
click at [713, 319] on button "結帳" at bounding box center [728, 325] width 53 height 29
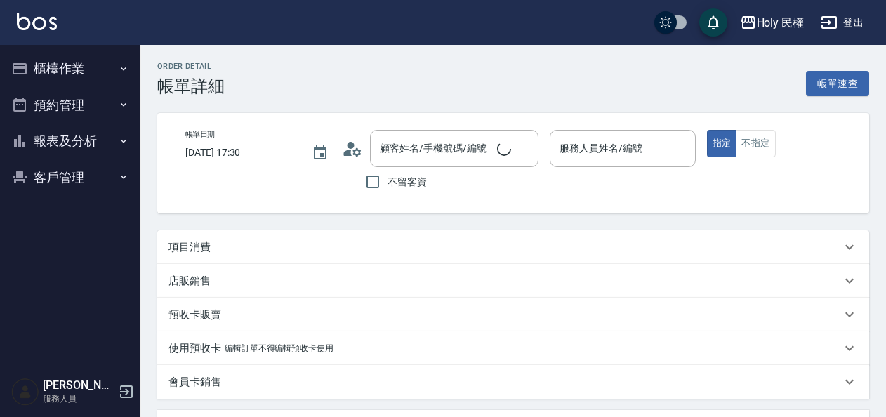
type input "2025/09/26 17:30"
type input "Ella(無代號)"
click at [465, 249] on div "項目消費" at bounding box center [505, 247] width 673 height 15
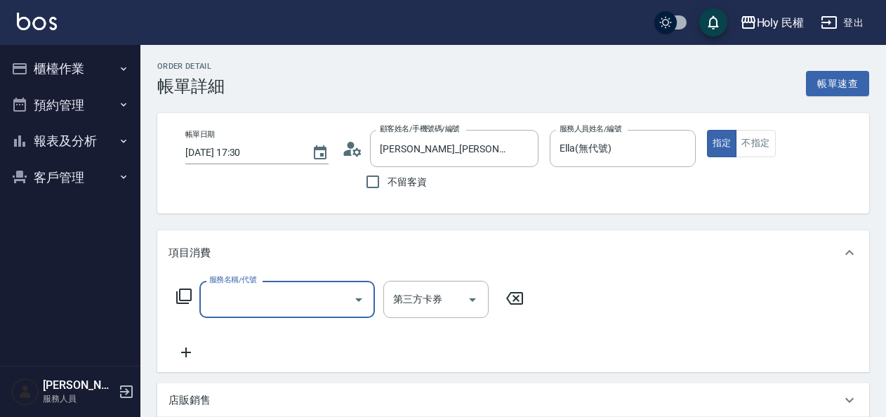
type input "Sean_文翔/0987443747/null"
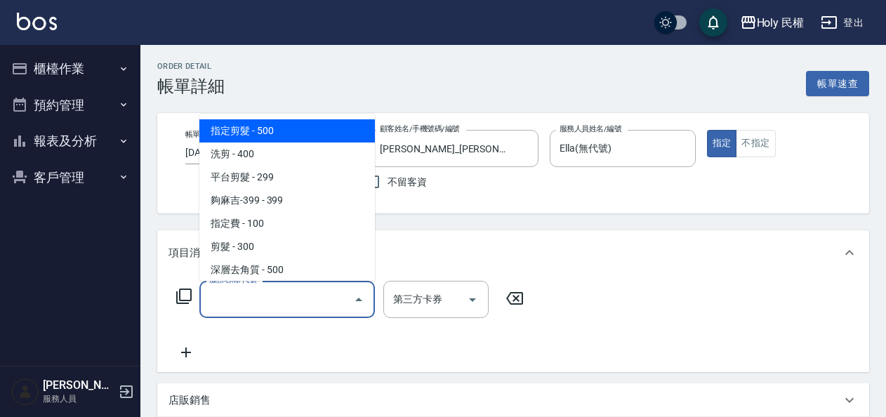
click at [263, 289] on input "服務名稱/代號" at bounding box center [277, 299] width 142 height 25
click at [268, 140] on span "指定剪髮 - 500" at bounding box center [287, 130] width 176 height 23
type input "指定剪髮(1)"
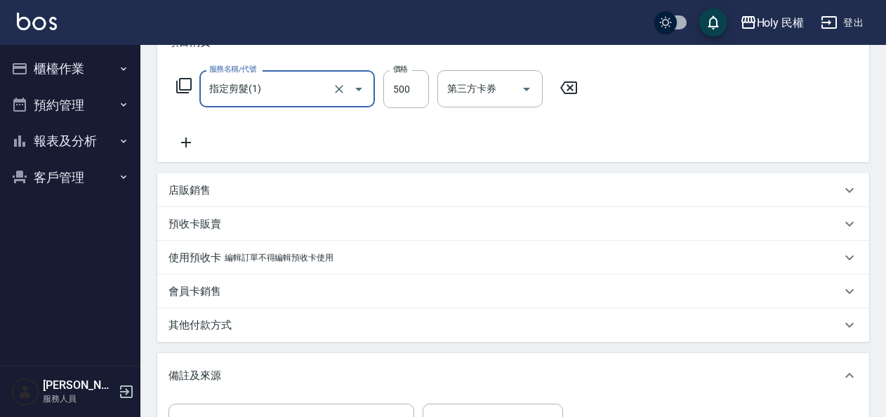
scroll to position [281, 0]
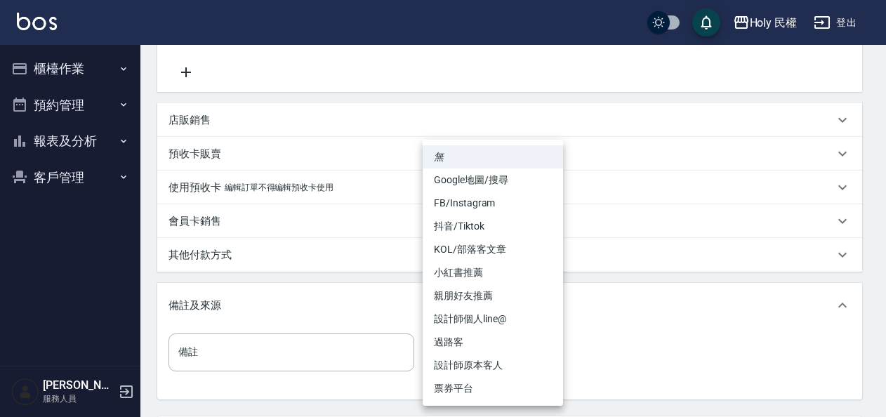
click at [489, 344] on body "Holy 民權 登出 櫃檯作業 打帳單 帳單列表 營業儀表板 現場電腦打卡 預約管理 預約管理 單日預約紀錄 單週預約紀錄 報表及分析 報表目錄 店家日報表 …" at bounding box center [443, 132] width 886 height 826
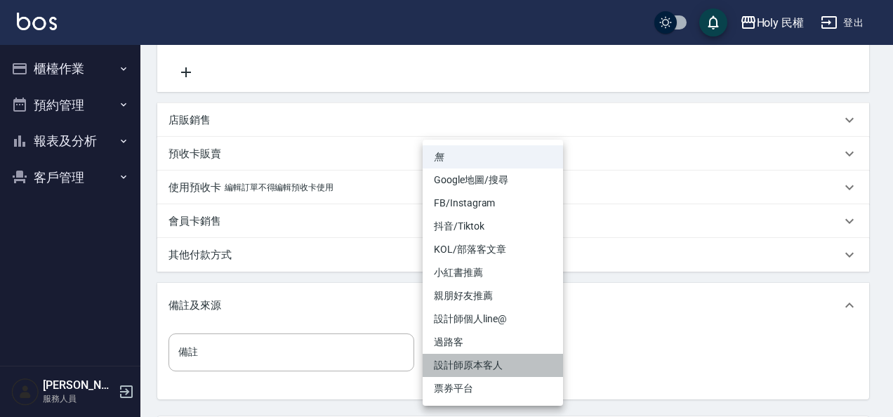
click at [492, 357] on li "設計師原本客人" at bounding box center [493, 365] width 140 height 23
type input "設計師原本客人"
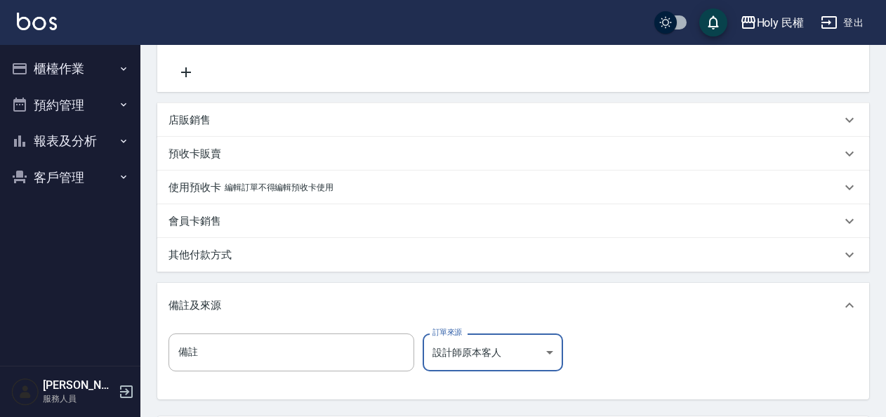
scroll to position [414, 0]
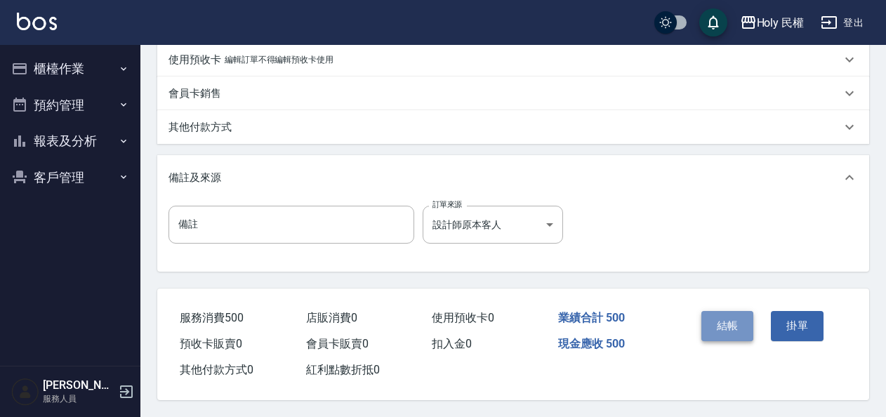
click at [751, 326] on button "結帳" at bounding box center [728, 325] width 53 height 29
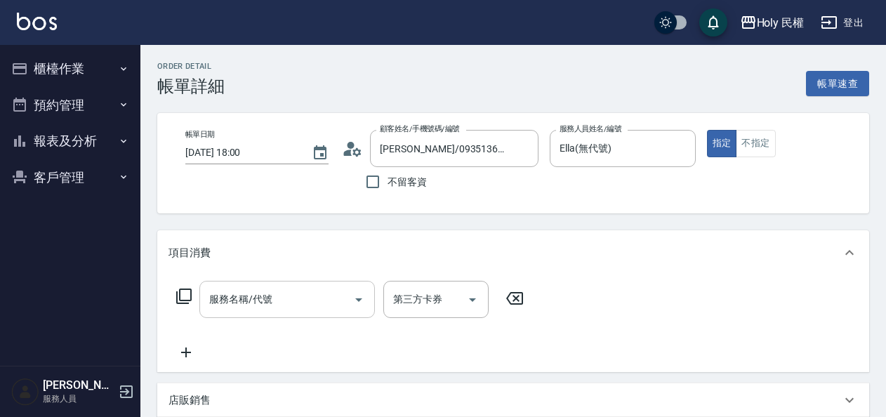
type input "[PERSON_NAME]/0935136273/"
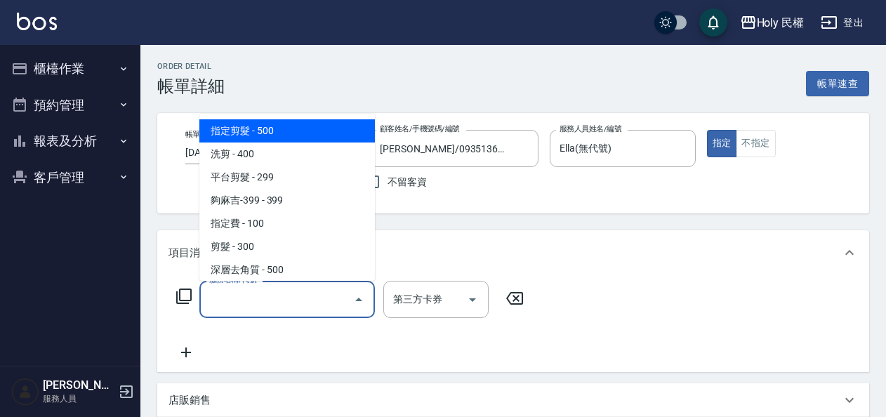
click at [281, 295] on input "服務名稱/代號" at bounding box center [277, 299] width 142 height 25
click at [253, 125] on span "指定剪髮 - 500" at bounding box center [287, 130] width 176 height 23
type input "指定剪髮(1)"
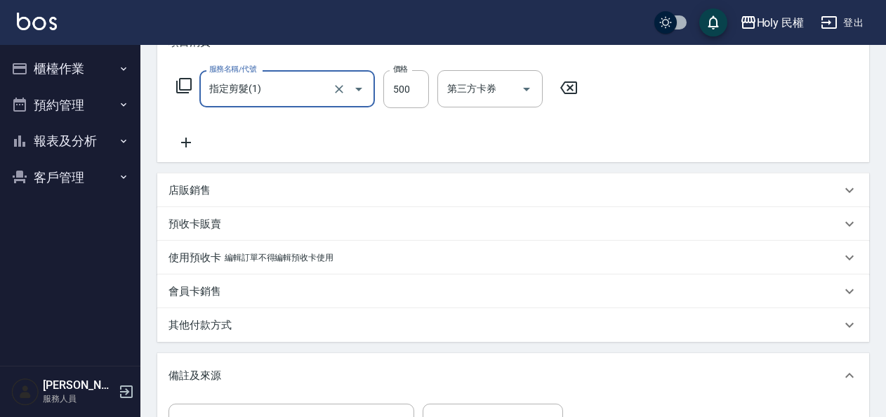
scroll to position [351, 0]
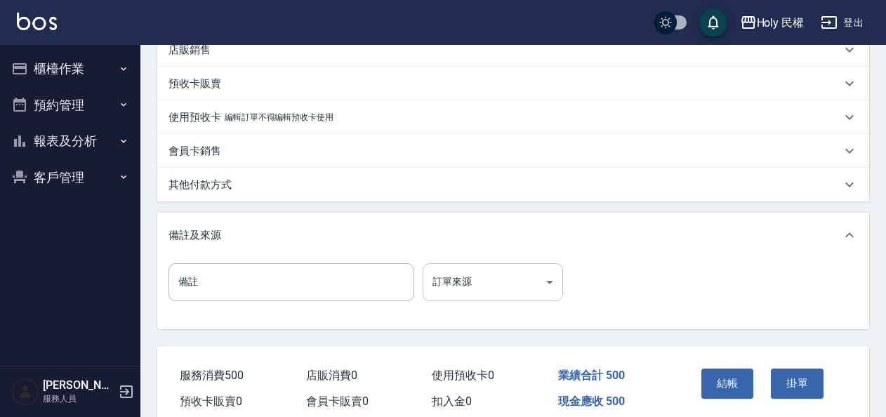
click at [492, 296] on body "Holy 民權 登出 櫃檯作業 打帳單 帳單列表 營業儀表板 現場電腦打卡 預約管理 預約管理 單日預約紀錄 單週預約紀錄 報表及分析 報表目錄 店家日報表 …" at bounding box center [443, 62] width 886 height 826
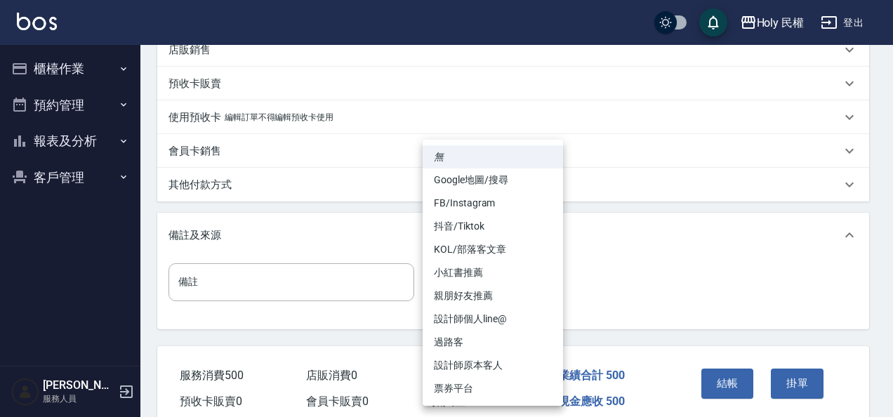
click at [490, 357] on li "設計師原本客人" at bounding box center [493, 365] width 140 height 23
type input "設計師原本客人"
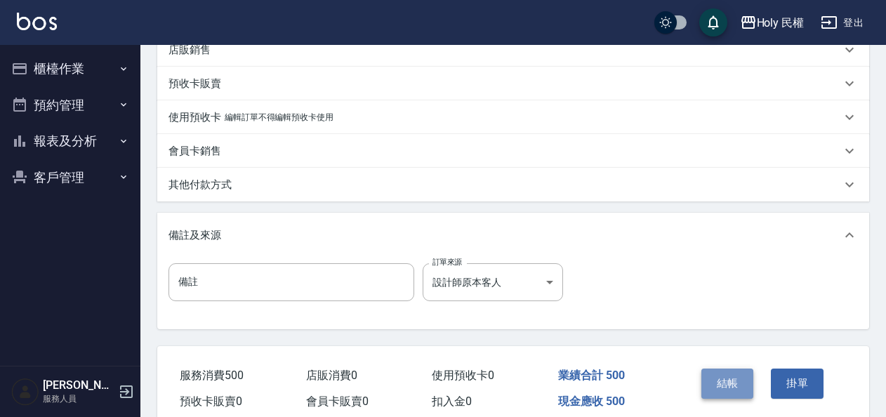
click at [709, 388] on button "結帳" at bounding box center [728, 383] width 53 height 29
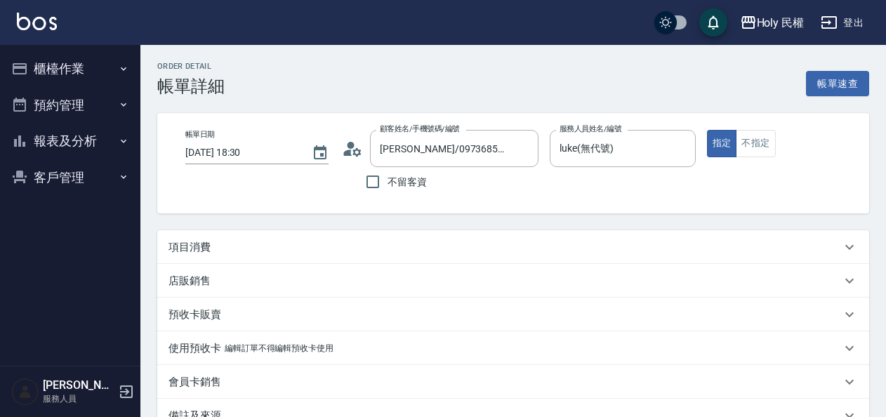
click at [412, 244] on div "項目消費" at bounding box center [505, 247] width 673 height 15
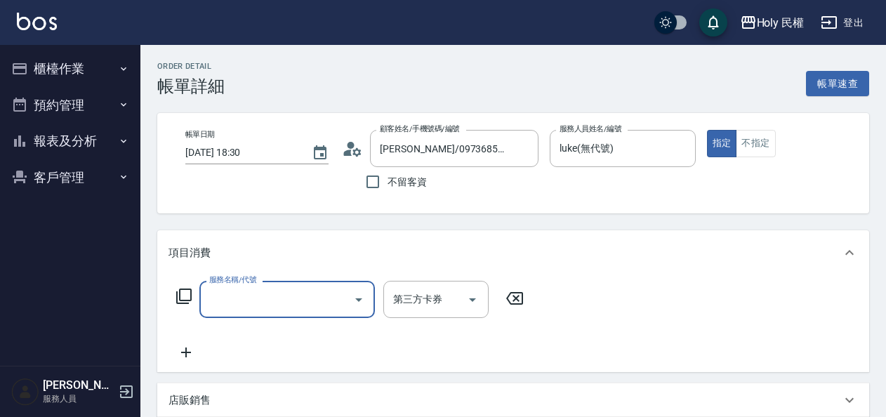
click at [217, 297] on input "服務名稱/代號" at bounding box center [277, 299] width 142 height 25
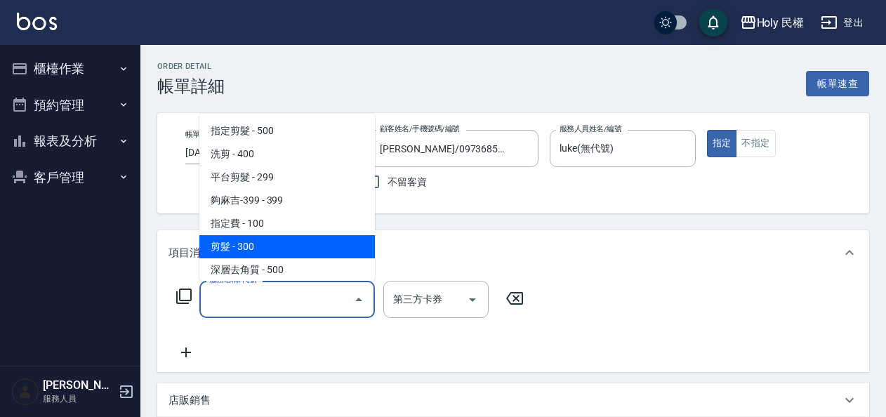
click at [242, 240] on span "剪髮 - 300" at bounding box center [287, 246] width 176 height 23
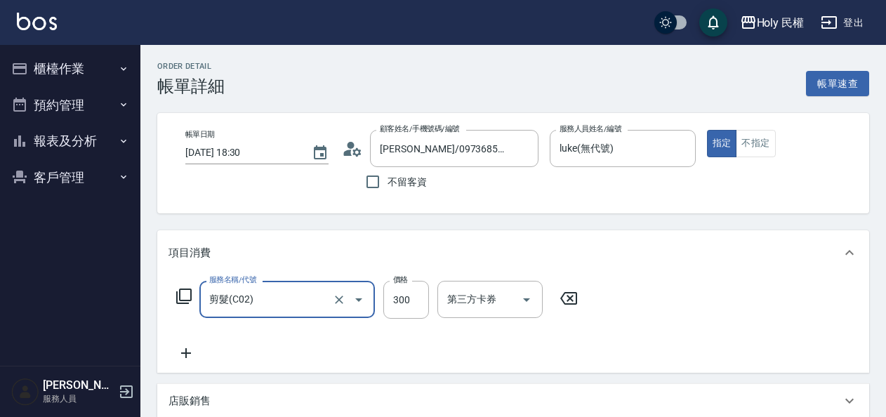
type input "剪髮(C02)"
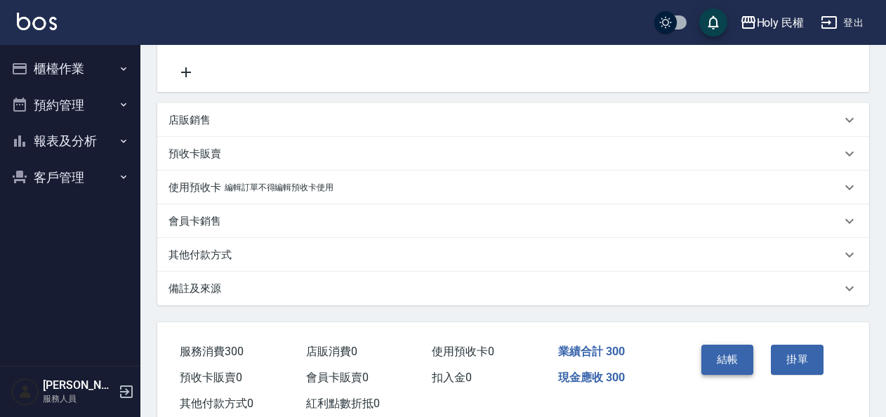
click at [733, 360] on button "結帳" at bounding box center [728, 359] width 53 height 29
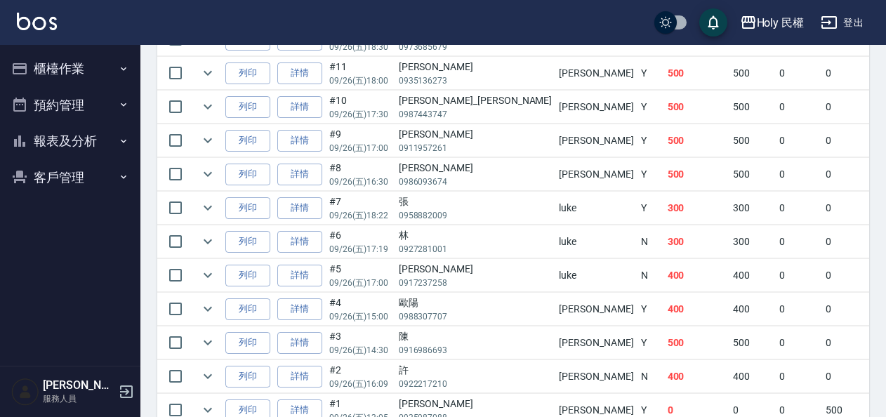
scroll to position [374, 0]
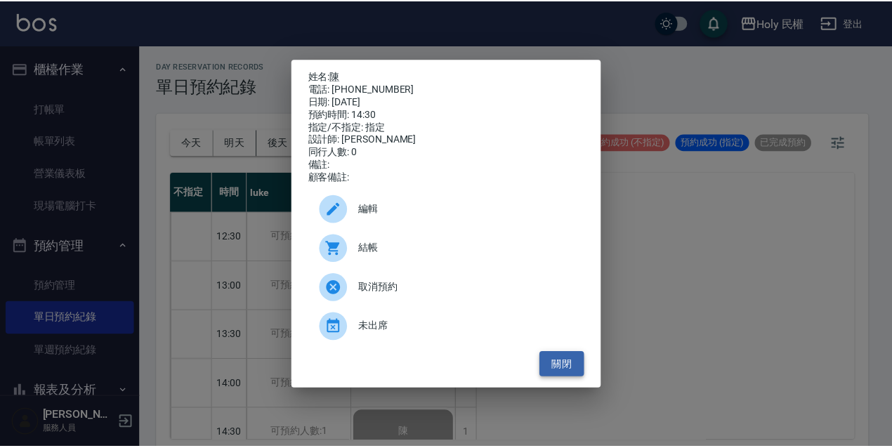
scroll to position [70, 0]
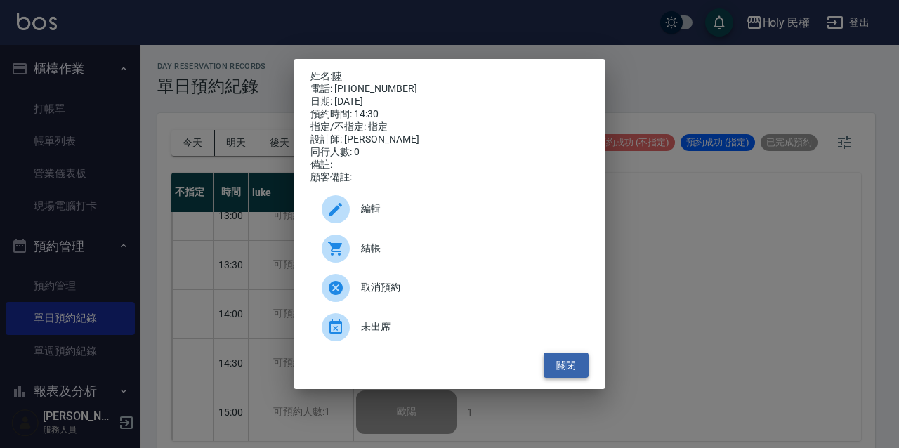
click at [569, 374] on button "關閉" at bounding box center [566, 366] width 45 height 26
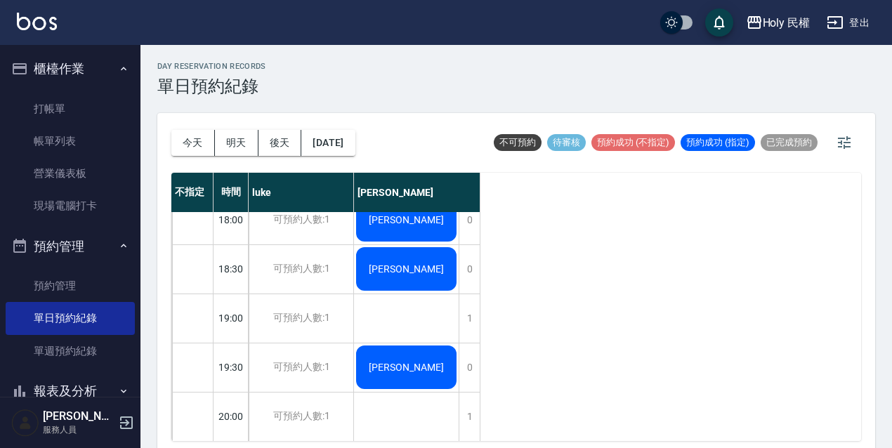
scroll to position [498, 0]
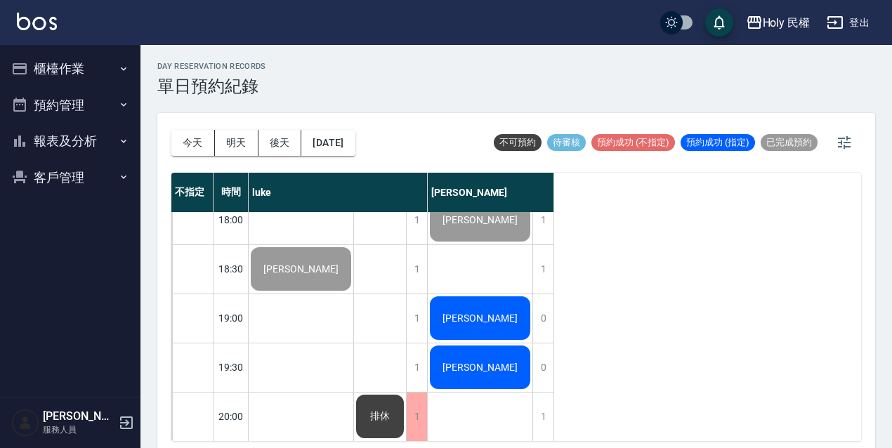
scroll to position [7, 0]
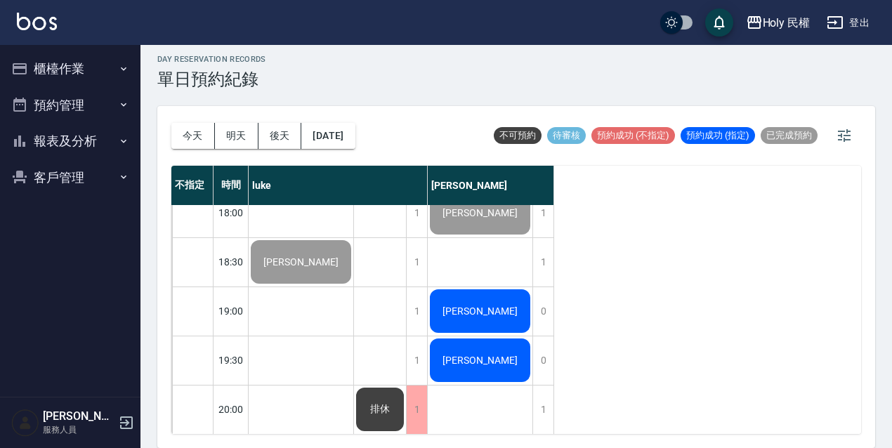
click at [76, 134] on button "報表及分析" at bounding box center [70, 141] width 129 height 37
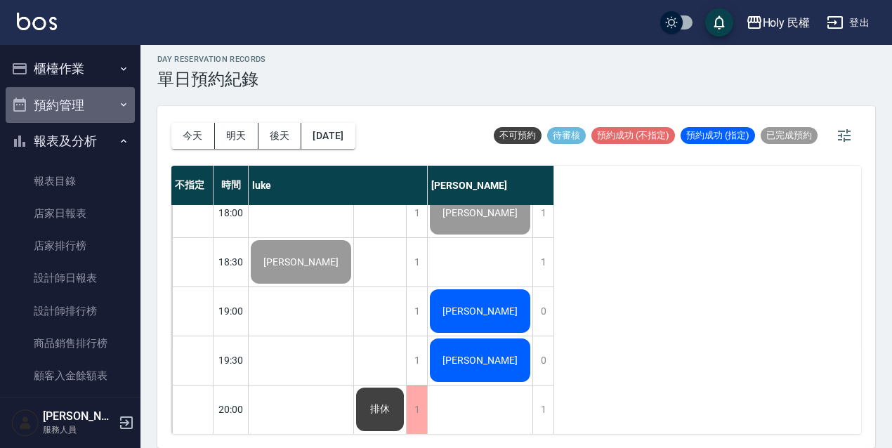
click at [85, 95] on button "預約管理" at bounding box center [70, 105] width 129 height 37
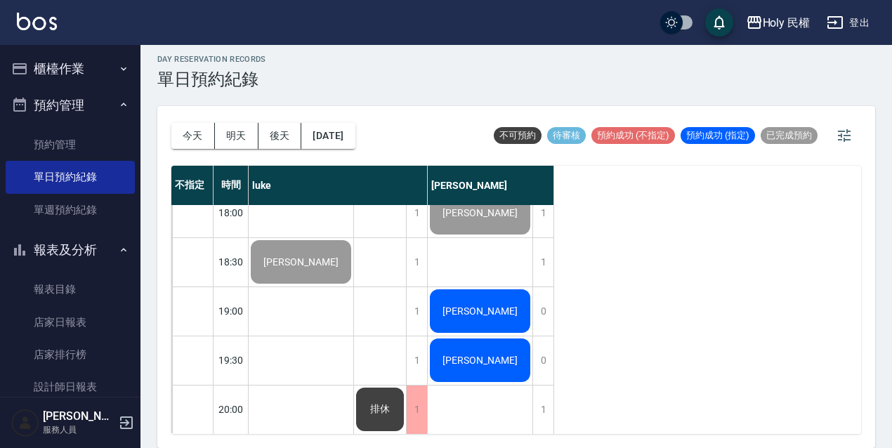
click at [479, 305] on span "[PERSON_NAME]" at bounding box center [480, 310] width 81 height 11
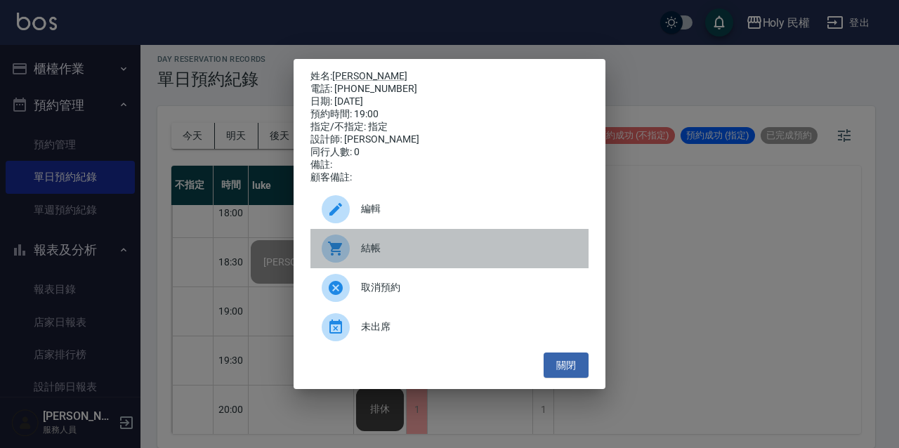
click at [376, 240] on div "結帳" at bounding box center [449, 248] width 278 height 39
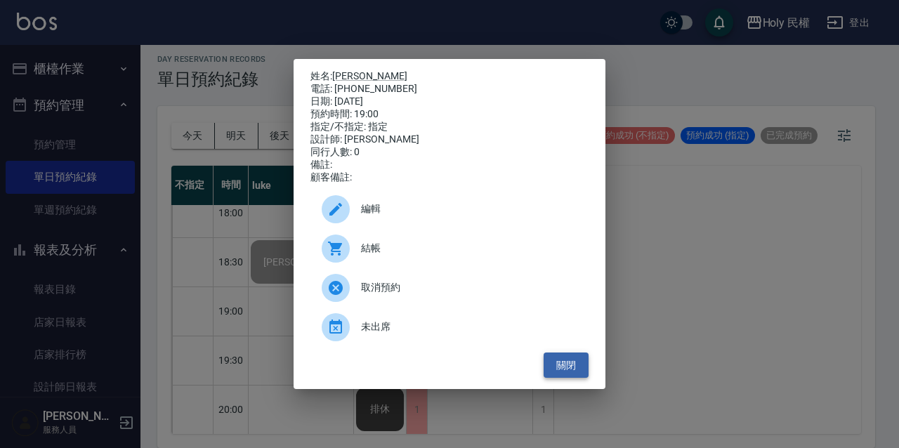
click at [581, 379] on button "關閉" at bounding box center [566, 366] width 45 height 26
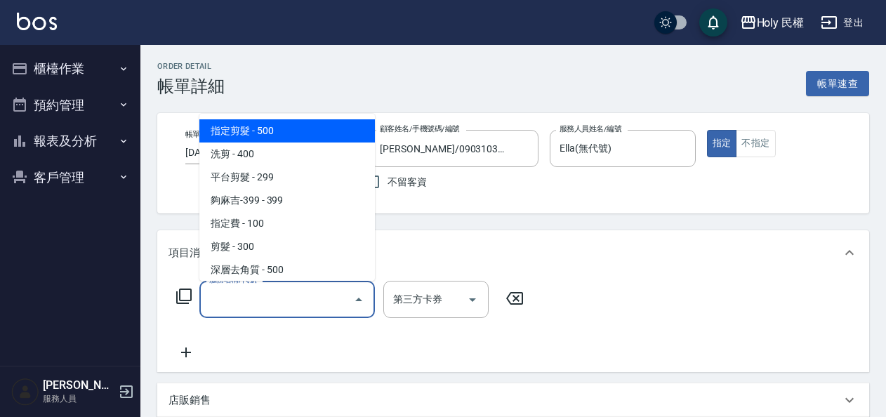
click at [301, 138] on span "指定剪髮 - 500" at bounding box center [287, 130] width 176 height 23
type input "指定剪髮(1)"
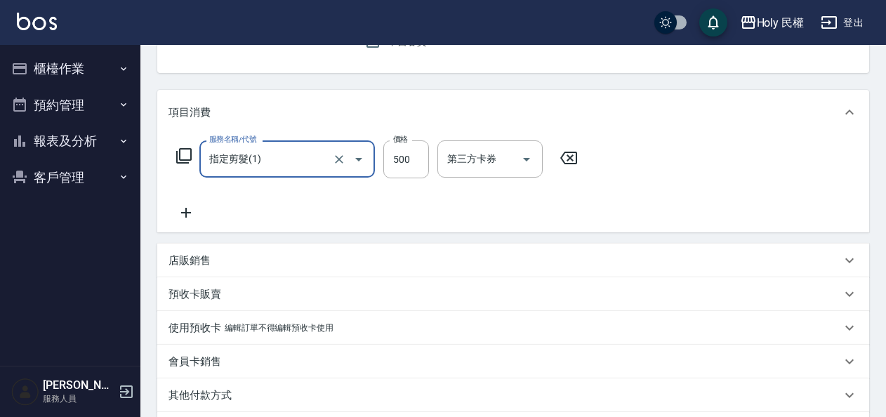
scroll to position [281, 0]
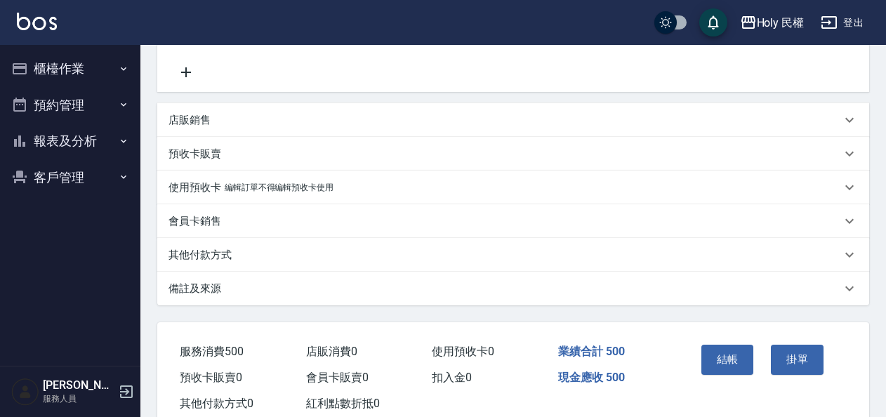
click at [599, 294] on div "備註及來源" at bounding box center [505, 289] width 673 height 15
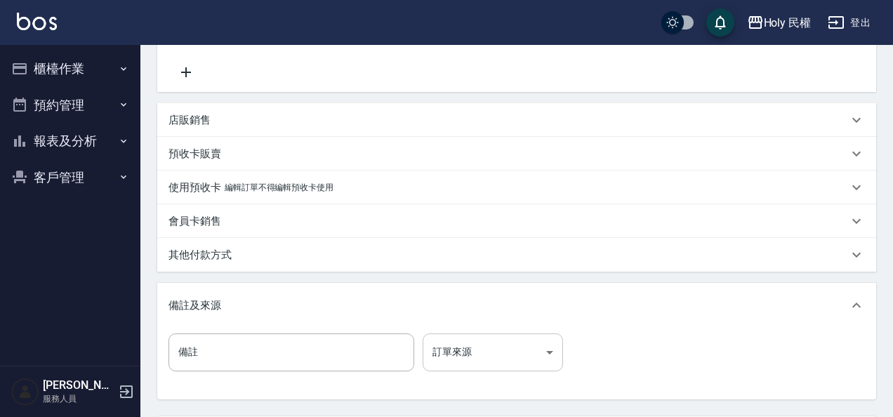
click at [462, 348] on body "Holy 民權 登出 櫃檯作業 打帳單 帳單列表 營業儀表板 現場電腦打卡 預約管理 預約管理 單日預約紀錄 單週預約紀錄 報表及分析 報表目錄 店家日報表 …" at bounding box center [446, 132] width 893 height 826
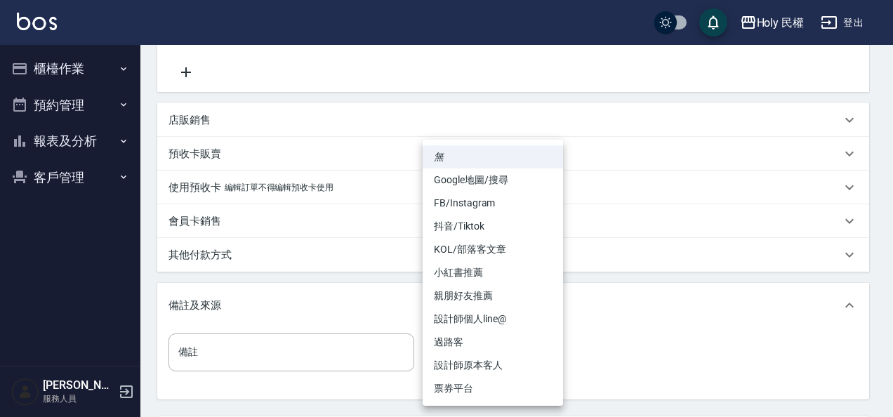
click at [456, 367] on li "設計師原本客人" at bounding box center [493, 365] width 140 height 23
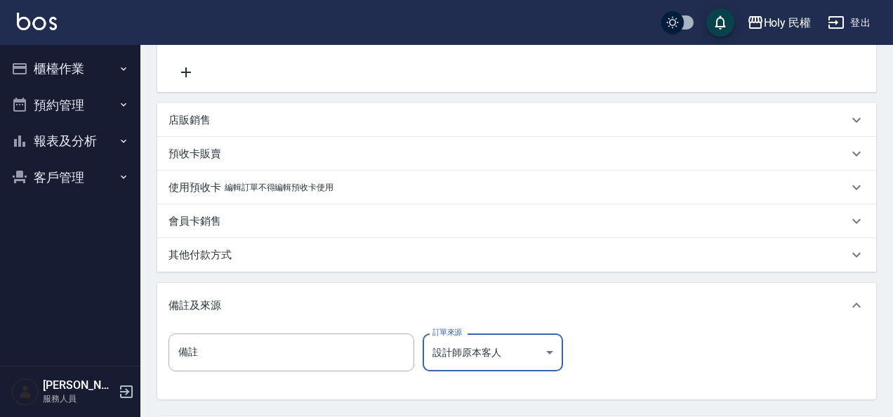
type input "設計師原本客人"
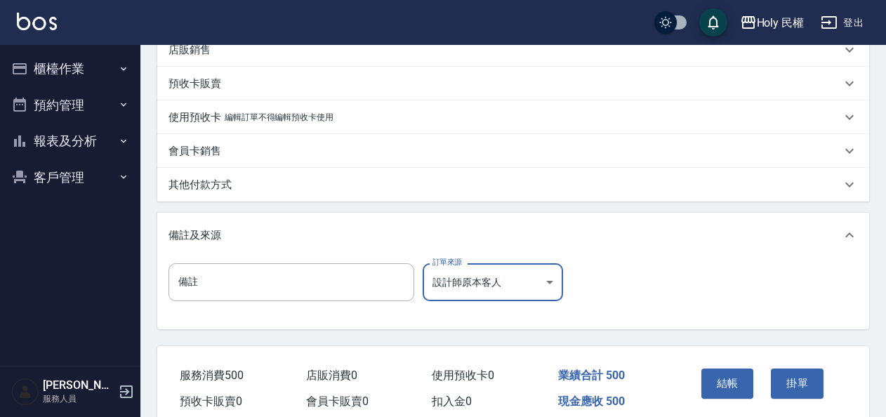
scroll to position [414, 0]
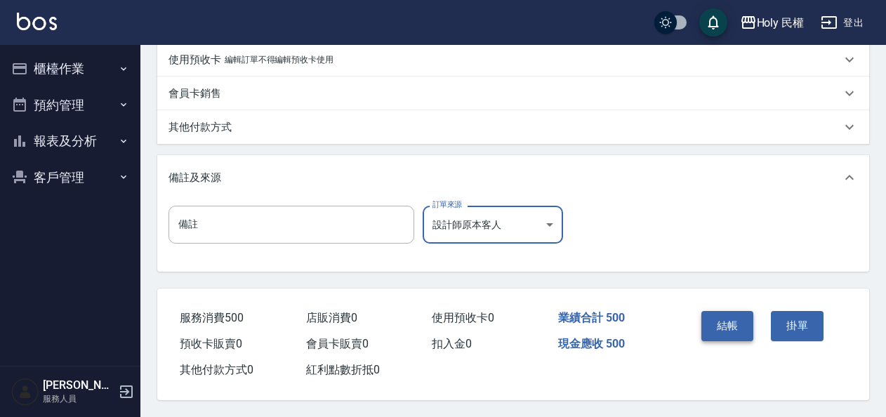
click at [715, 317] on button "結帳" at bounding box center [728, 325] width 53 height 29
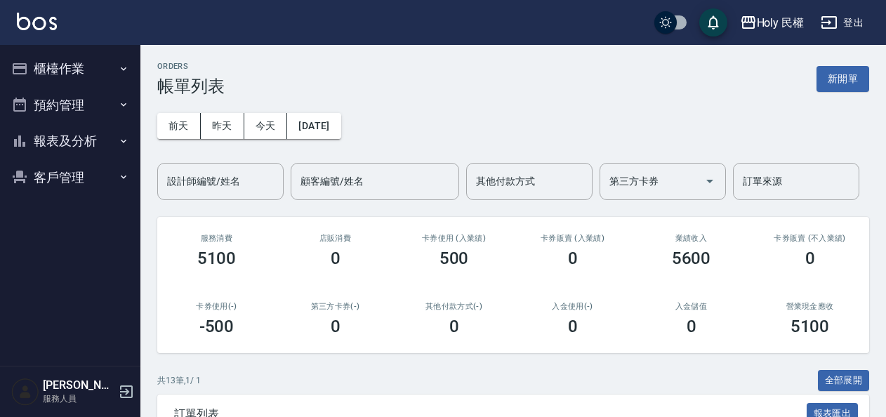
click at [33, 110] on button "預約管理" at bounding box center [70, 105] width 129 height 37
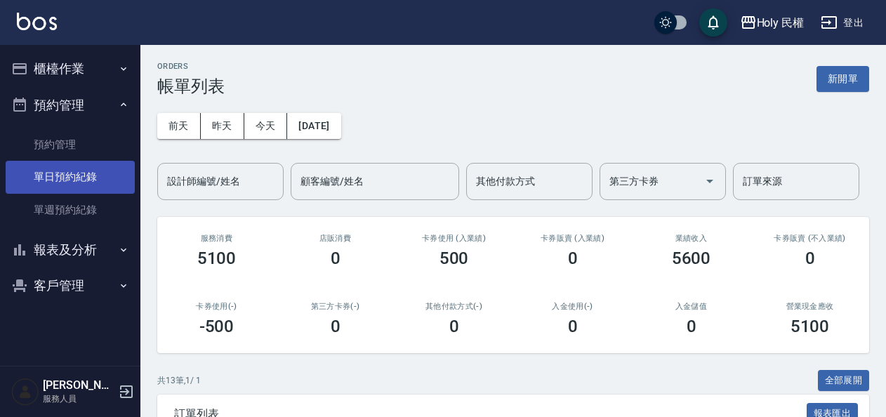
click at [62, 188] on link "單日預約紀錄" at bounding box center [70, 177] width 129 height 32
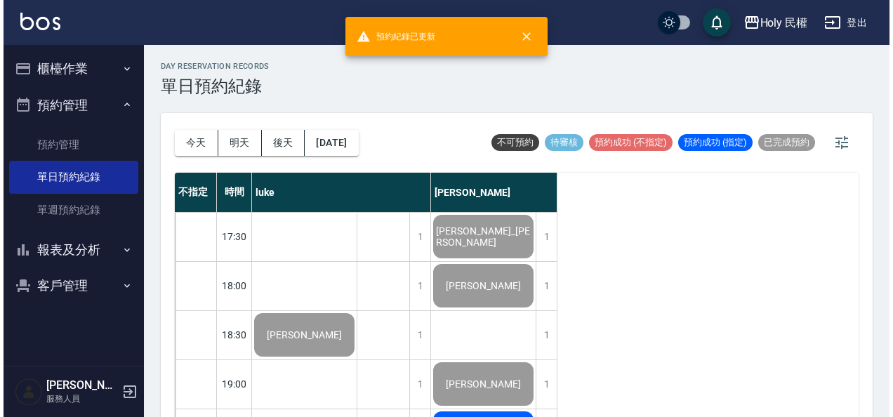
scroll to position [586, 0]
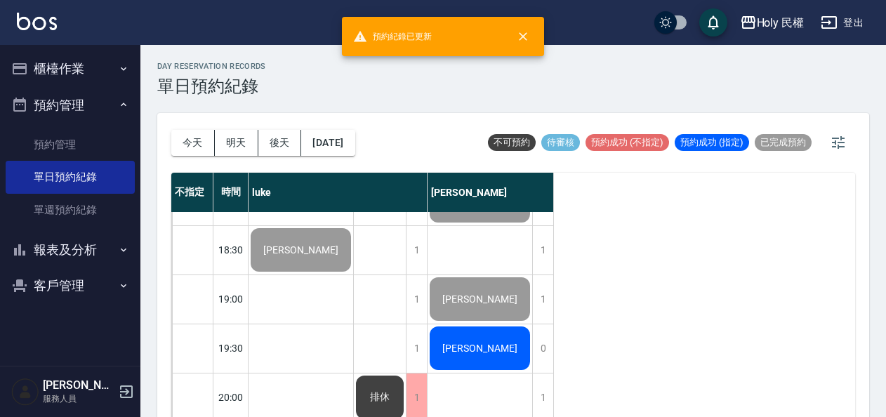
click at [460, 334] on div "[PERSON_NAME]" at bounding box center [480, 348] width 105 height 48
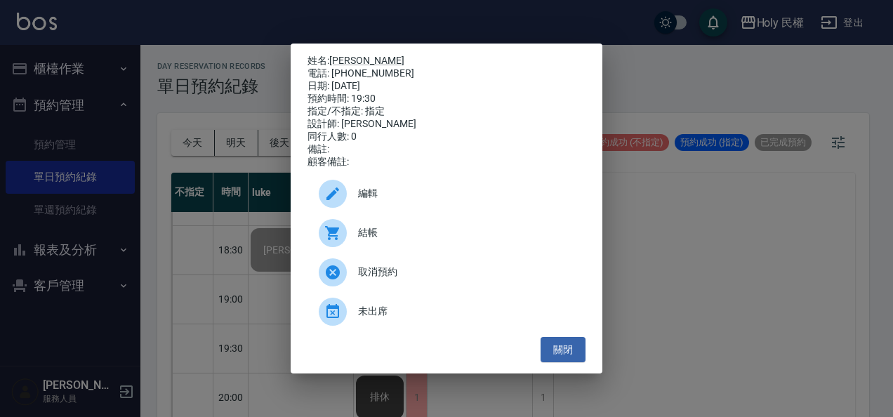
click at [451, 248] on div "結帳" at bounding box center [447, 232] width 278 height 39
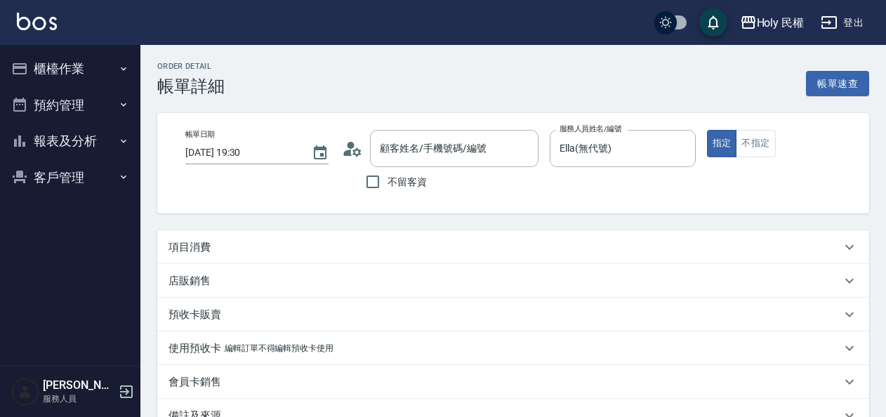
type input "楊/0975010250/"
click at [447, 253] on div "項目消費" at bounding box center [505, 247] width 673 height 15
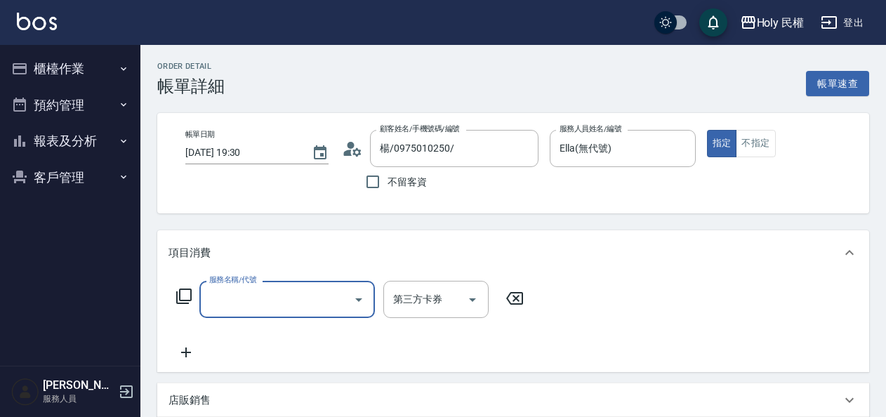
click at [284, 286] on div "服務名稱/代號" at bounding box center [287, 299] width 176 height 37
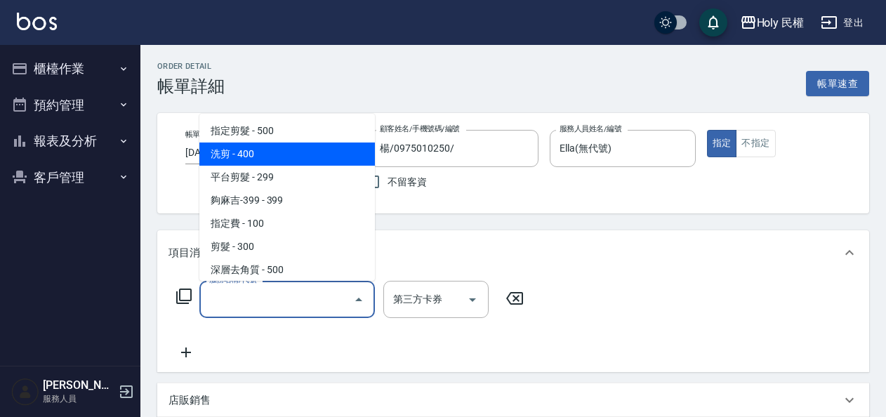
click at [253, 149] on span "洗剪 - 400" at bounding box center [287, 154] width 176 height 23
type input "洗剪(3)"
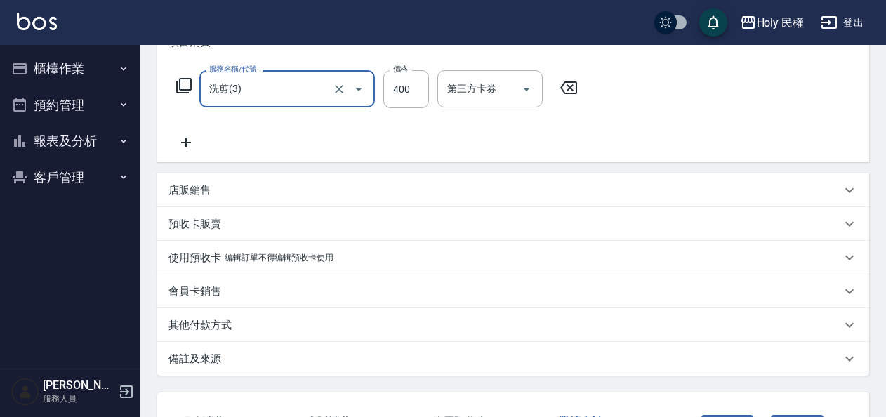
scroll to position [320, 0]
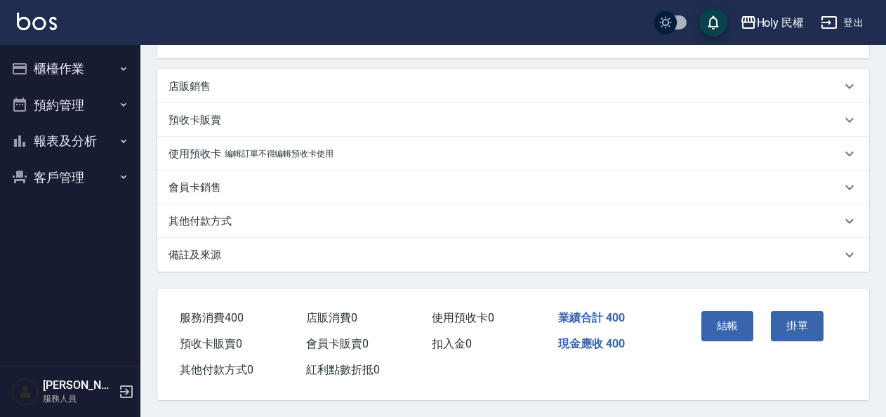
click at [692, 251] on div "備註及來源" at bounding box center [505, 255] width 673 height 15
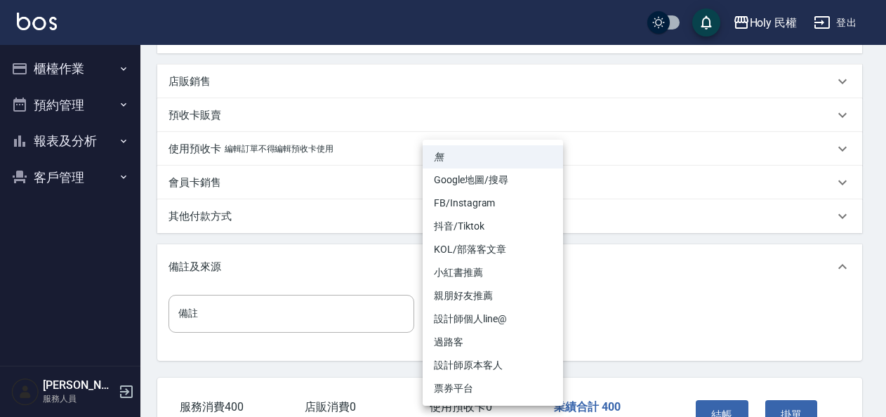
click at [461, 305] on body "Holy 民權 登出 櫃檯作業 打帳單 帳單列表 營業儀表板 現場電腦打卡 預約管理 預約管理 單日預約紀錄 單週預約紀錄 報表及分析 報表目錄 店家日報表 …" at bounding box center [443, 93] width 886 height 826
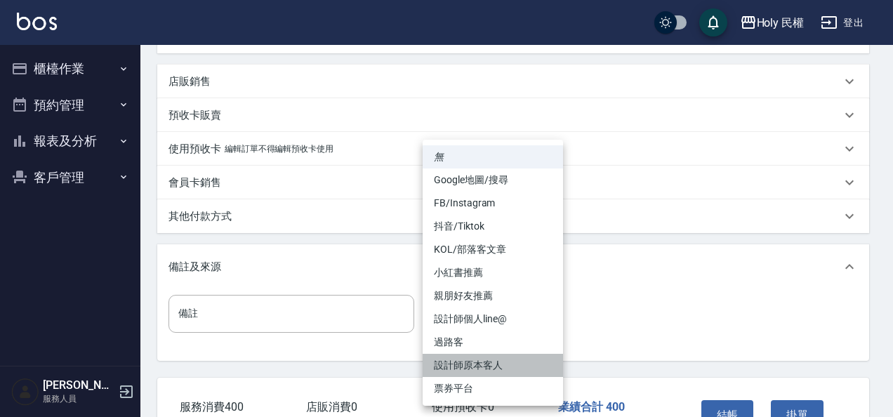
click at [458, 357] on li "設計師原本客人" at bounding box center [493, 365] width 140 height 23
type input "設計師原本客人"
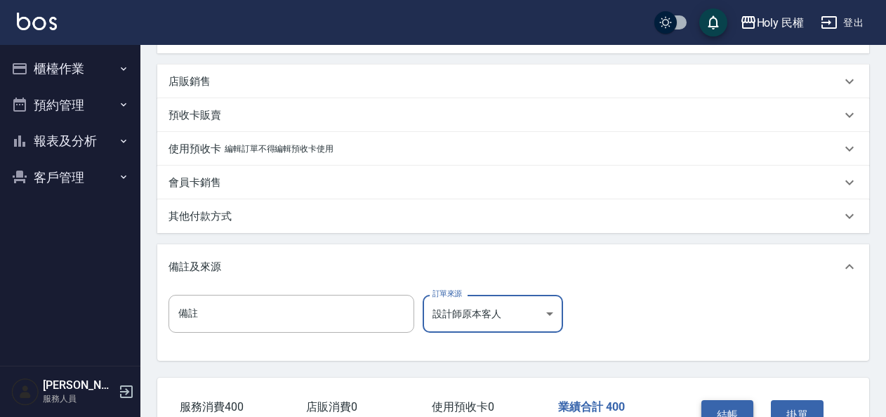
click at [753, 403] on button "結帳" at bounding box center [728, 414] width 53 height 29
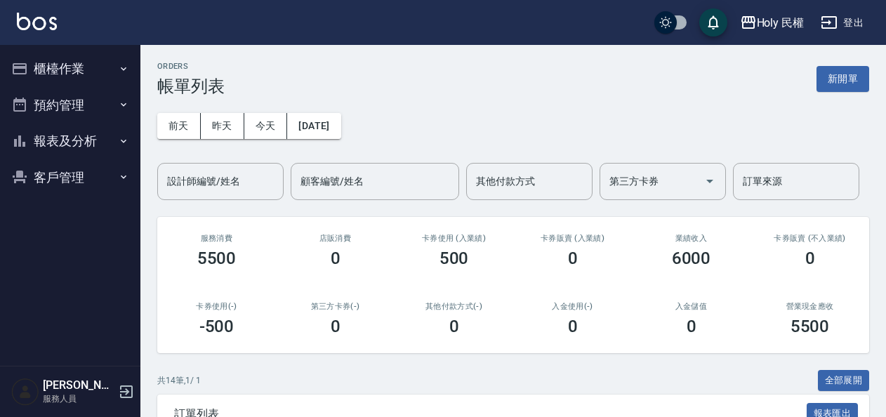
scroll to position [70, 0]
